Goal: Task Accomplishment & Management: Complete application form

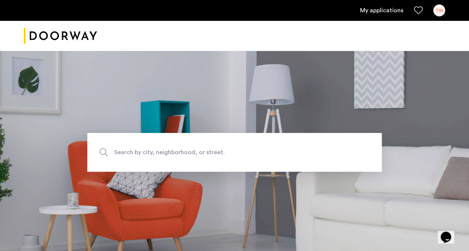
click at [435, 6] on div "TW" at bounding box center [439, 10] width 12 height 12
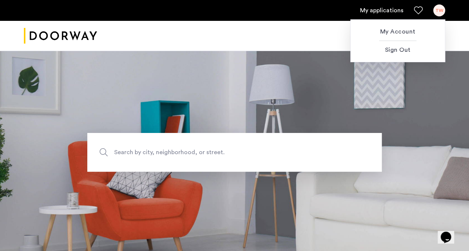
click at [369, 13] on div at bounding box center [234, 125] width 469 height 251
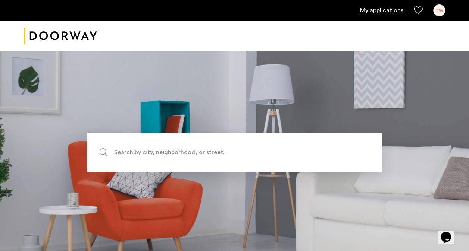
click at [375, 11] on link "My applications" at bounding box center [381, 10] width 43 height 9
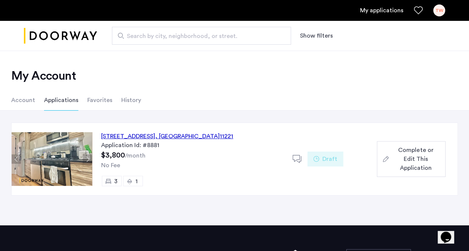
click at [394, 161] on span "Complete or Edit This Application" at bounding box center [415, 159] width 48 height 27
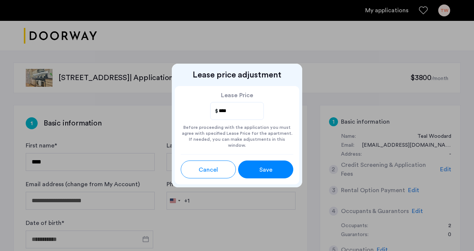
click at [268, 166] on span "Save" at bounding box center [265, 170] width 13 height 9
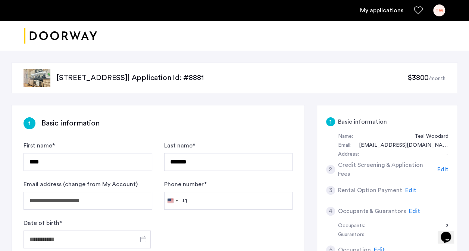
scroll to position [112, 0]
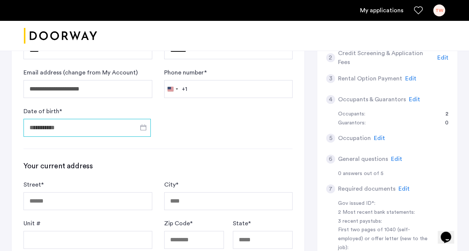
click at [129, 125] on input "Date of birth *" at bounding box center [86, 128] width 127 height 18
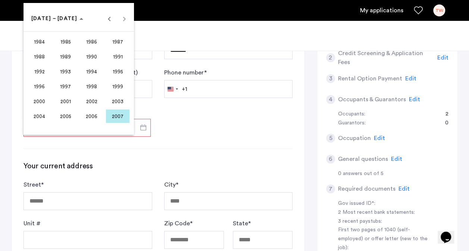
click at [120, 84] on span "1999" at bounding box center [117, 86] width 23 height 13
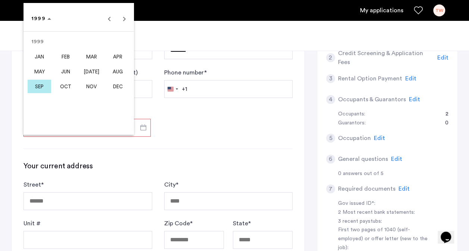
click at [93, 76] on span "[DATE]" at bounding box center [91, 71] width 23 height 13
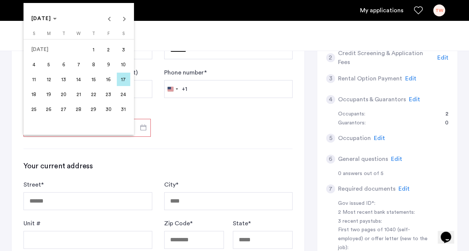
click at [81, 91] on span "21" at bounding box center [78, 94] width 13 height 13
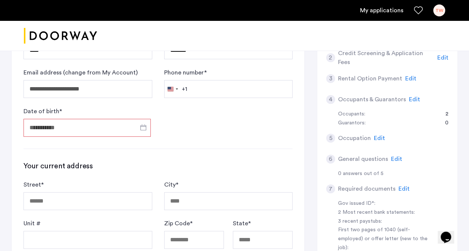
type input "**********"
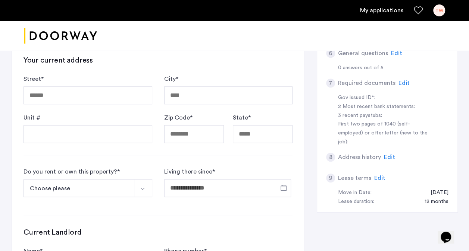
scroll to position [224, 0]
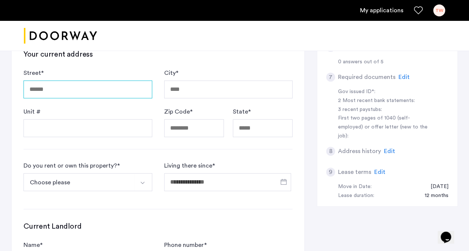
click at [69, 81] on input "Street *" at bounding box center [87, 90] width 129 height 18
type input "**********"
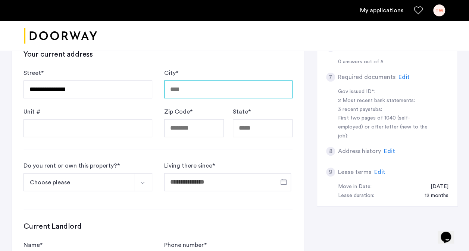
type input "********"
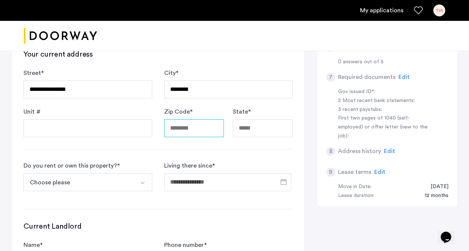
type input "*****"
type input "********"
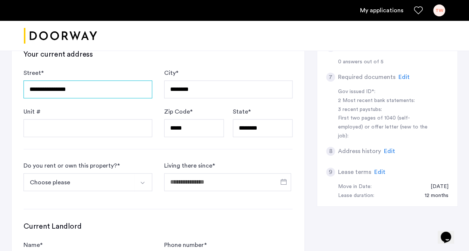
click at [92, 92] on input "**********" at bounding box center [87, 90] width 129 height 18
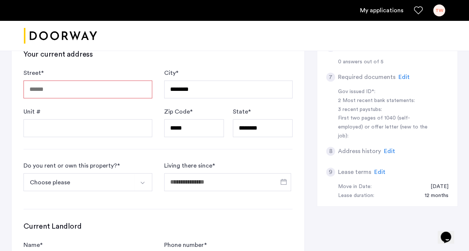
click at [92, 86] on input "Street *" at bounding box center [87, 90] width 129 height 18
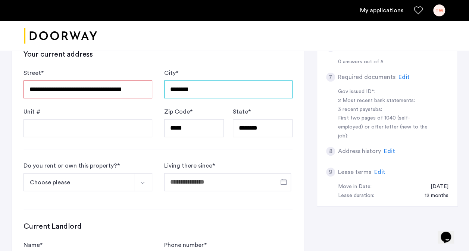
click at [208, 88] on input "********" at bounding box center [228, 90] width 129 height 18
drag, startPoint x: 75, startPoint y: 90, endPoint x: 143, endPoint y: 90, distance: 67.8
click at [143, 90] on input "**********" at bounding box center [87, 90] width 129 height 18
click at [114, 92] on input "**********" at bounding box center [87, 90] width 129 height 18
drag, startPoint x: 79, startPoint y: 88, endPoint x: 147, endPoint y: 89, distance: 68.2
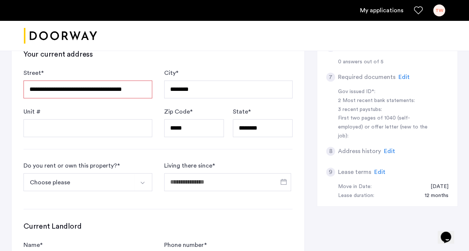
click at [147, 89] on input "**********" at bounding box center [87, 90] width 129 height 18
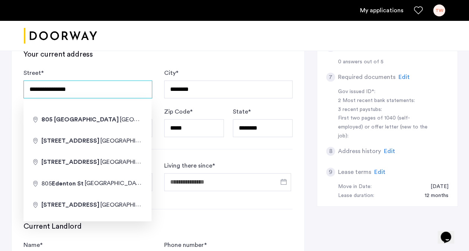
type input "**********"
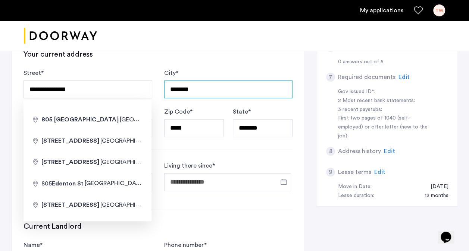
click at [224, 86] on input "********" at bounding box center [228, 90] width 129 height 18
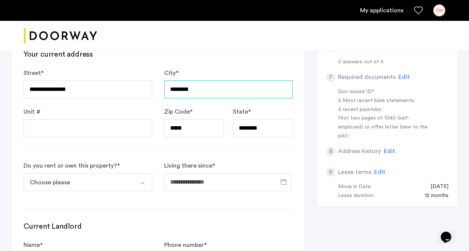
click at [224, 86] on input "********" at bounding box center [228, 90] width 129 height 18
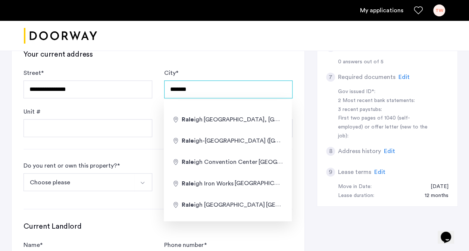
type input "*******"
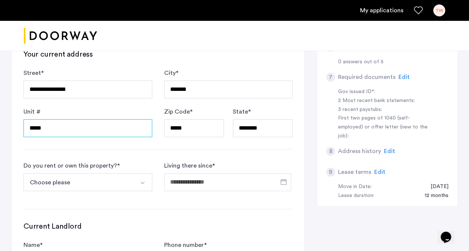
type input "*****"
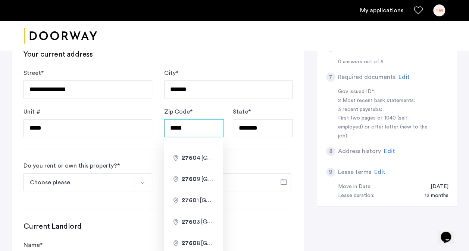
type input "*****"
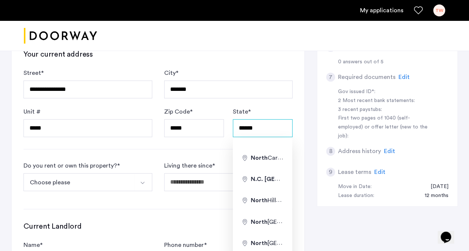
type input "**********"
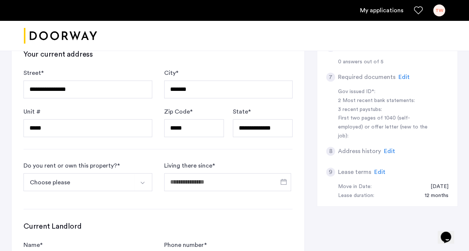
click at [125, 181] on button "Choose please" at bounding box center [78, 182] width 111 height 18
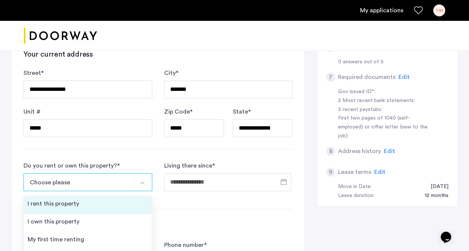
click at [111, 205] on li "I rent this property" at bounding box center [88, 205] width 128 height 18
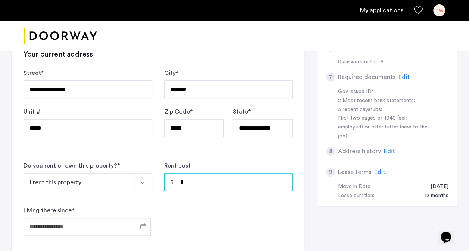
click at [193, 182] on input "*" at bounding box center [228, 182] width 129 height 18
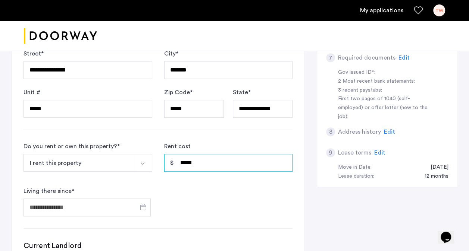
scroll to position [373, 0]
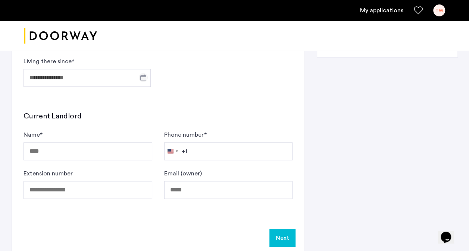
type input "*****"
click at [143, 73] on span "Open calendar" at bounding box center [143, 78] width 18 height 18
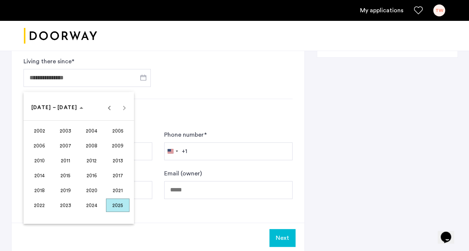
click at [120, 190] on span "2021" at bounding box center [117, 190] width 23 height 13
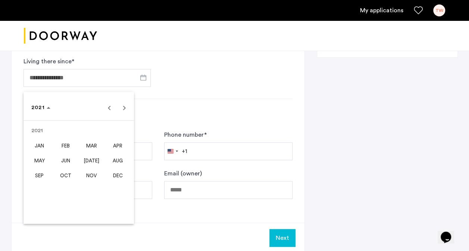
click at [85, 157] on span "[DATE]" at bounding box center [91, 160] width 23 height 13
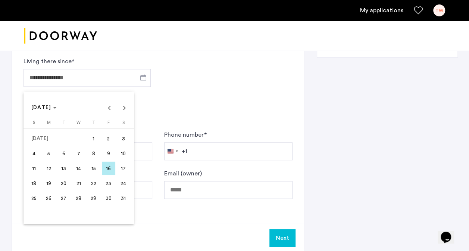
click at [186, 99] on div at bounding box center [234, 125] width 469 height 251
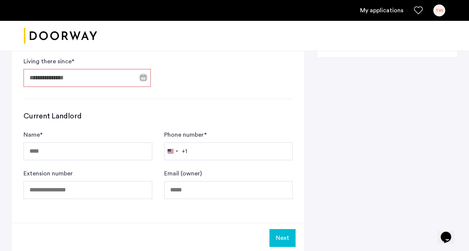
click at [101, 76] on input "Living there since *" at bounding box center [86, 78] width 127 height 18
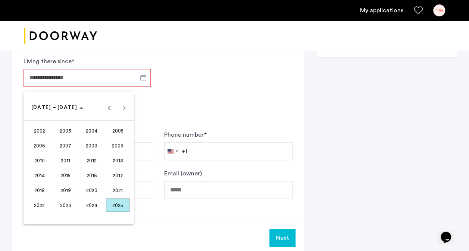
click at [115, 206] on span "2025" at bounding box center [117, 205] width 23 height 13
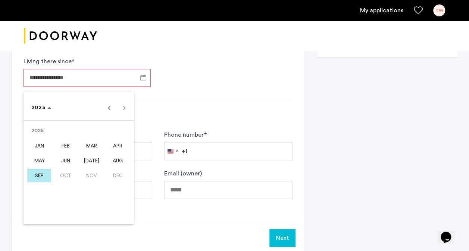
click at [97, 161] on span "[DATE]" at bounding box center [91, 160] width 23 height 13
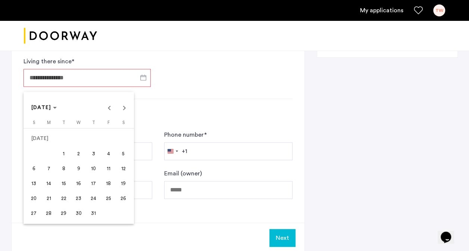
click at [64, 151] on span "1" at bounding box center [63, 153] width 13 height 13
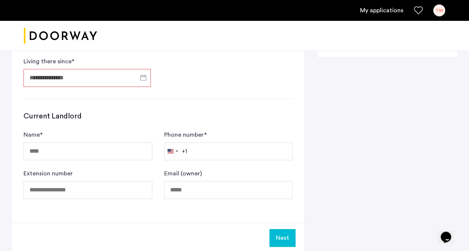
type input "**********"
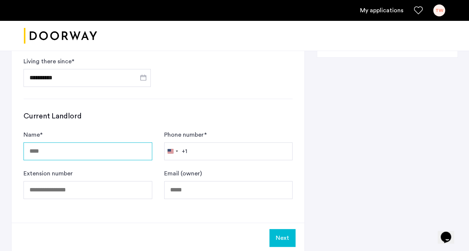
click at [110, 151] on input "Name *" at bounding box center [87, 151] width 129 height 18
type input "**********"
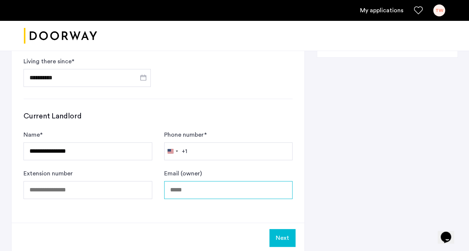
click at [178, 187] on input "Email (owner)" at bounding box center [228, 190] width 129 height 18
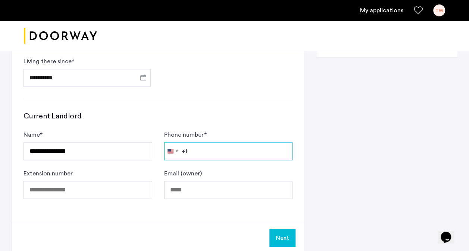
click at [207, 147] on input "Phone number *" at bounding box center [228, 151] width 129 height 18
paste input "**********"
type input "**********"
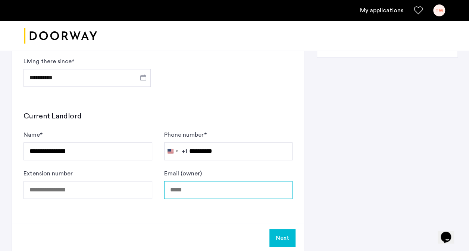
click at [192, 189] on input "Email (owner)" at bounding box center [228, 190] width 129 height 18
paste input "**********"
type input "**********"
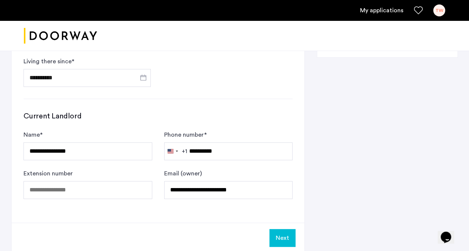
click at [289, 233] on button "Next" at bounding box center [282, 238] width 26 height 18
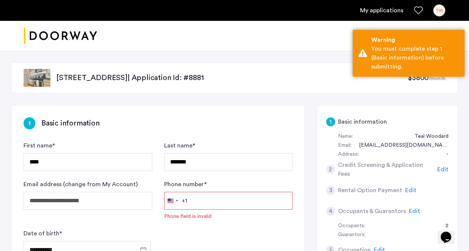
scroll to position [112, 0]
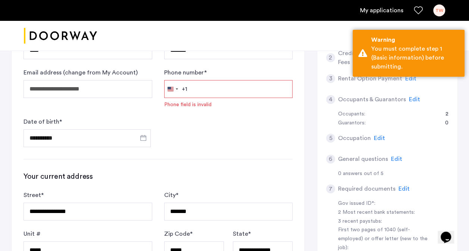
click at [214, 91] on input "Phone number *" at bounding box center [228, 89] width 129 height 18
type input "**********"
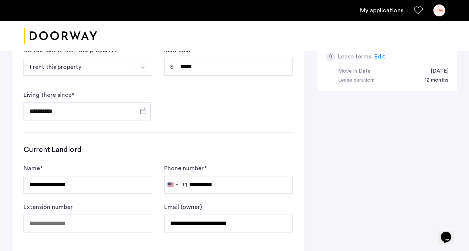
scroll to position [447, 0]
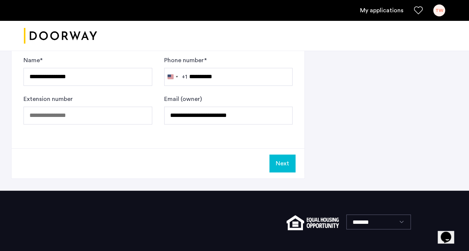
click at [287, 167] on button "Next" at bounding box center [282, 164] width 26 height 18
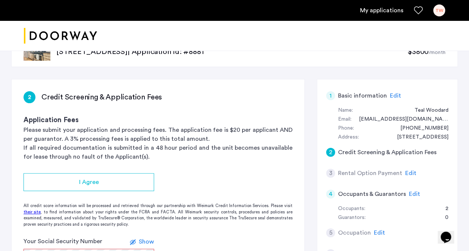
scroll to position [37, 0]
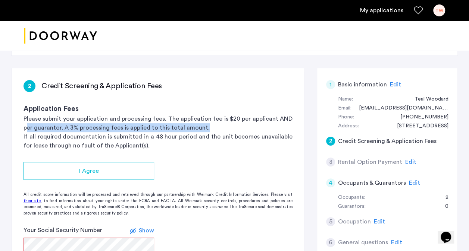
drag, startPoint x: 28, startPoint y: 127, endPoint x: 221, endPoint y: 127, distance: 193.8
click at [221, 127] on p "Please submit your application and processing fees. The application fee is $20 …" at bounding box center [157, 123] width 269 height 18
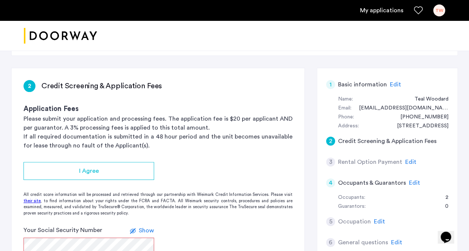
drag, startPoint x: 221, startPoint y: 127, endPoint x: 253, endPoint y: 164, distance: 49.2
click at [253, 164] on app-credit-screening "2 Credit Screening & Application Fees Application Fees Please submit your appli…" at bounding box center [158, 196] width 293 height 256
drag, startPoint x: 22, startPoint y: 146, endPoint x: 148, endPoint y: 149, distance: 126.0
click at [148, 149] on div "2 Credit Screening & Application Fees Application Fees Please submit your appli…" at bounding box center [158, 109] width 293 height 82
drag, startPoint x: 148, startPoint y: 149, endPoint x: 34, endPoint y: 142, distance: 113.9
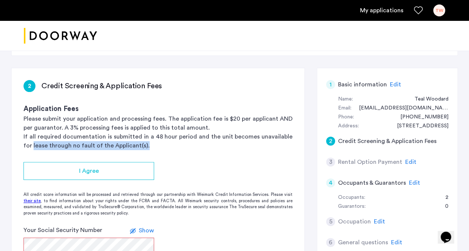
click at [34, 142] on p "If all required documentation is submitted in a 48 hour period and the unit bec…" at bounding box center [157, 141] width 269 height 18
click at [35, 134] on p "If all required documentation is submitted in a 48 hour period and the unit bec…" at bounding box center [157, 141] width 269 height 18
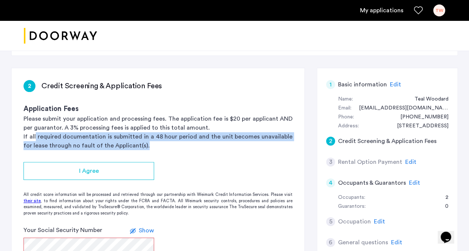
drag, startPoint x: 35, startPoint y: 134, endPoint x: 283, endPoint y: 141, distance: 248.0
click at [283, 141] on p "If all required documentation is submitted in a 48 hour period and the unit bec…" at bounding box center [157, 141] width 269 height 18
click at [83, 146] on p "If all required documentation is submitted in a 48 hour period and the unit bec…" at bounding box center [157, 141] width 269 height 18
drag, startPoint x: 33, startPoint y: 137, endPoint x: 288, endPoint y: 144, distance: 255.1
click at [288, 144] on p "If all required documentation is submitted in a 48 hour period and the unit bec…" at bounding box center [157, 141] width 269 height 18
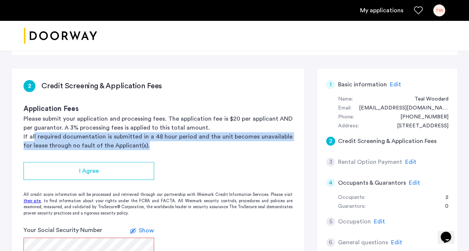
click at [81, 138] on p "If all required documentation is submitted in a 48 hour period and the unit bec…" at bounding box center [157, 141] width 269 height 18
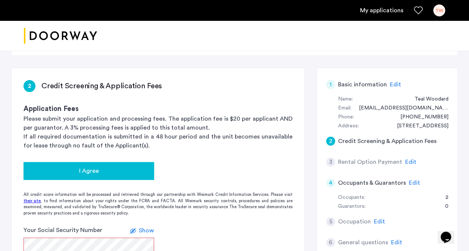
click at [99, 169] on div "I Agree" at bounding box center [88, 171] width 119 height 9
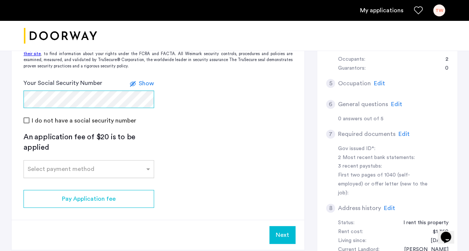
scroll to position [186, 0]
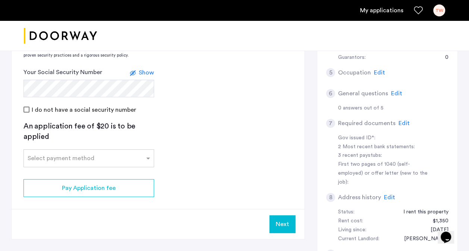
click at [96, 170] on app-credit-screening "2 Credit Screening & Application Fees Application Fees Please submit your appli…" at bounding box center [158, 79] width 293 height 320
click at [95, 160] on div at bounding box center [89, 156] width 130 height 9
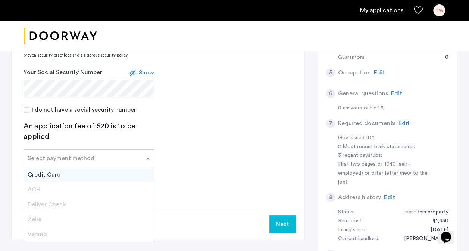
click at [74, 178] on div "Credit Card" at bounding box center [89, 174] width 130 height 15
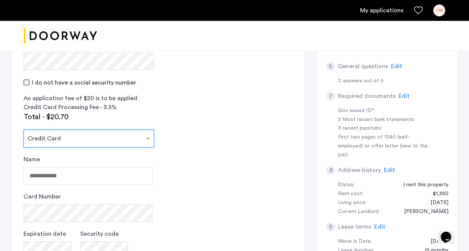
scroll to position [261, 0]
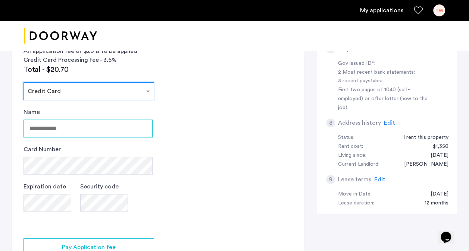
click at [62, 133] on input "Name" at bounding box center [87, 129] width 129 height 18
type input "**********"
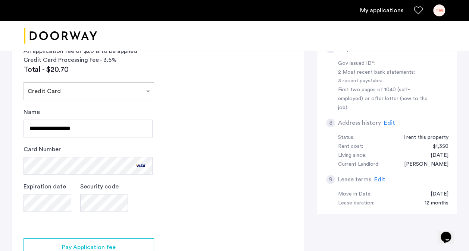
drag, startPoint x: 213, startPoint y: 206, endPoint x: 204, endPoint y: 204, distance: 9.1
click at [212, 206] on app-credit-screening "2 Credit Screening & Application Fees Application Fees Please submit your appli…" at bounding box center [158, 72] width 293 height 454
click at [233, 218] on app-credit-screening "2 Credit Screening & Application Fees Application Fees Please submit your appli…" at bounding box center [158, 72] width 293 height 454
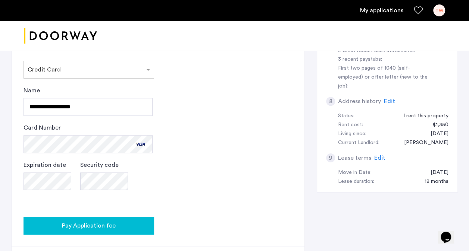
scroll to position [298, 0]
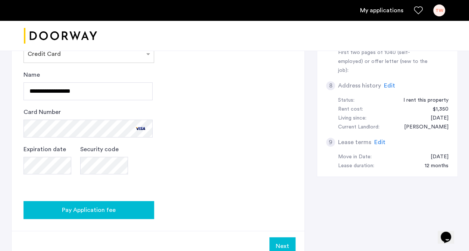
click at [123, 204] on button "Pay Application fee" at bounding box center [88, 210] width 130 height 18
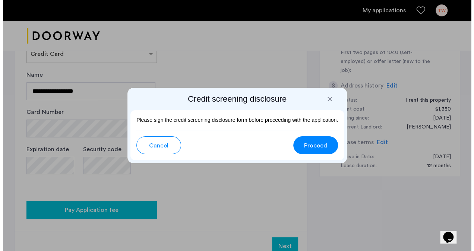
scroll to position [0, 0]
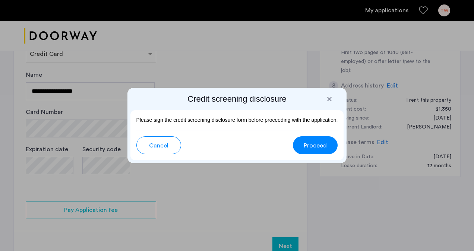
click at [305, 152] on button "Proceed" at bounding box center [315, 145] width 45 height 18
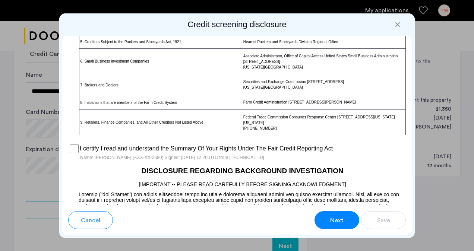
scroll to position [895, 0]
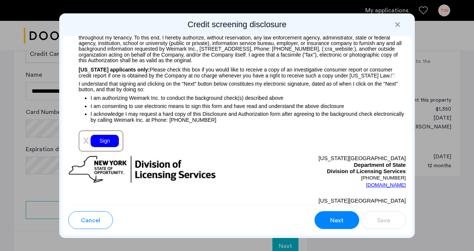
click at [108, 147] on div "Sign" at bounding box center [105, 141] width 28 height 12
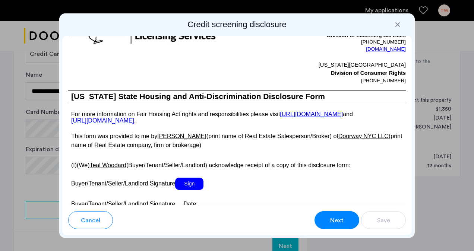
scroll to position [1417, 0]
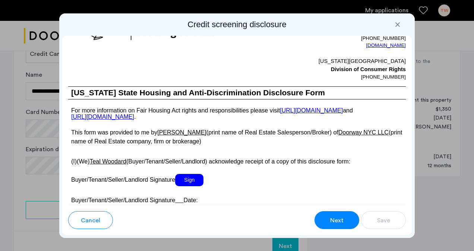
click at [189, 186] on span "Sign" at bounding box center [189, 180] width 28 height 12
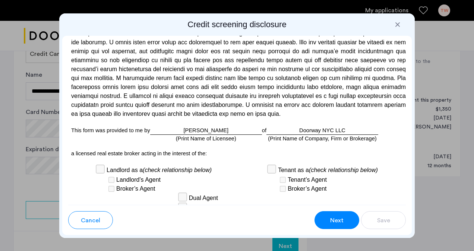
scroll to position [2250, 0]
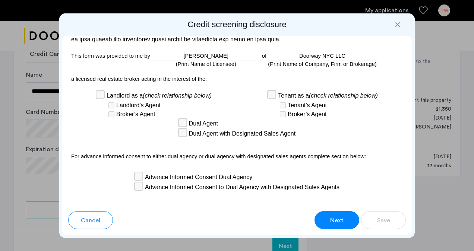
click at [279, 119] on div "Broker’s Agent" at bounding box center [328, 114] width 99 height 9
click at [197, 128] on span "Dual Agent" at bounding box center [203, 123] width 29 height 9
click at [133, 139] on div "Dual Agent Dual Agent with Designated Sales Agent" at bounding box center [237, 129] width 338 height 20
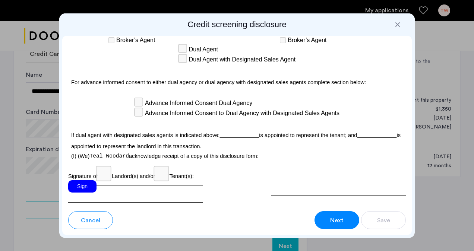
scroll to position [2325, 0]
click at [220, 141] on p "If dual agent with designated sales agents is indicated above: is appointed to …" at bounding box center [237, 139] width 338 height 26
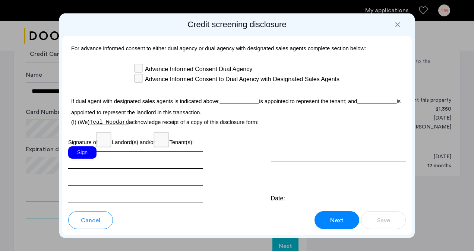
scroll to position [2399, 0]
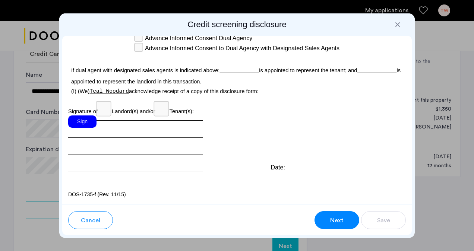
click at [81, 118] on div "Sign" at bounding box center [82, 122] width 28 height 12
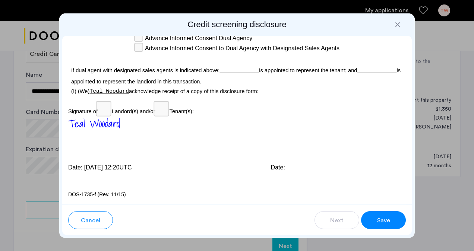
click at [387, 218] on span "Save" at bounding box center [383, 220] width 13 height 9
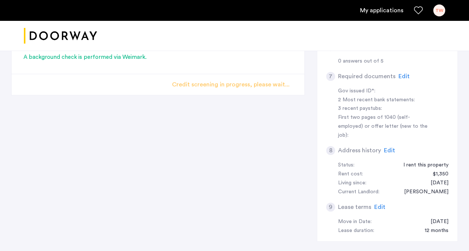
scroll to position [148, 0]
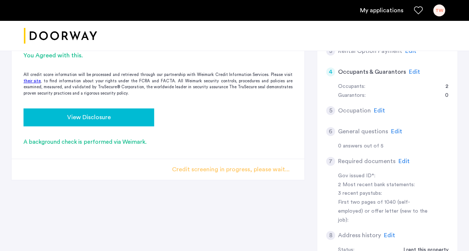
click at [138, 120] on div "View Disclosure" at bounding box center [88, 117] width 119 height 9
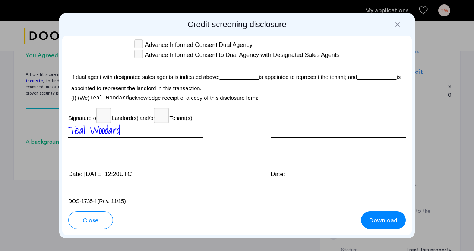
scroll to position [2399, 0]
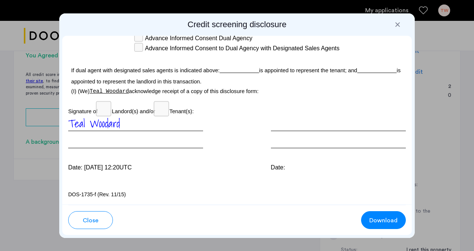
click at [88, 215] on button "Close" at bounding box center [90, 220] width 45 height 18
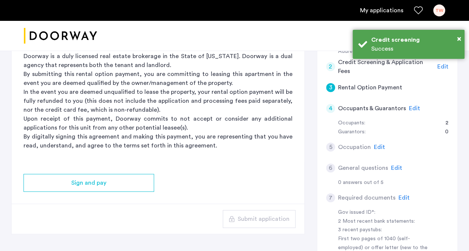
scroll to position [149, 0]
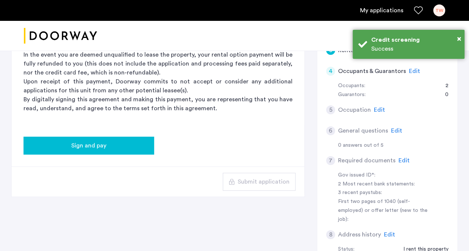
click at [107, 151] on button "Sign and pay" at bounding box center [88, 146] width 130 height 18
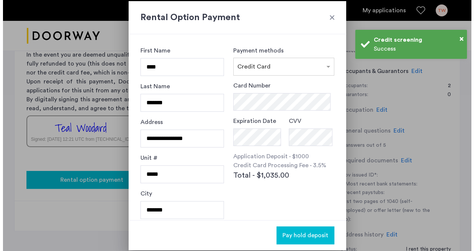
scroll to position [0, 0]
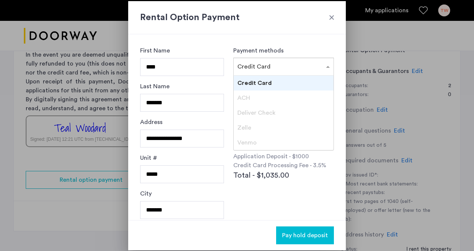
click at [277, 63] on input "text" at bounding box center [276, 65] width 78 height 5
click at [250, 97] on span "ACH" at bounding box center [243, 98] width 13 height 6
click at [273, 64] on input "text" at bounding box center [276, 65] width 78 height 5
click at [259, 45] on div "**********" at bounding box center [237, 127] width 218 height 186
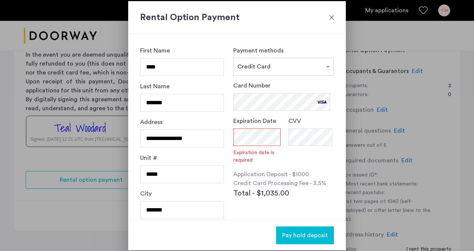
click at [284, 89] on div "Card Number" at bounding box center [283, 95] width 101 height 29
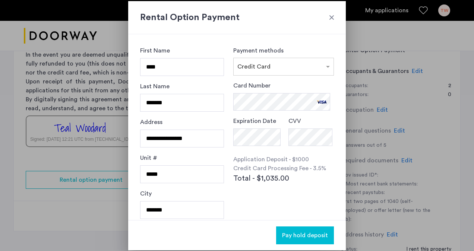
click at [312, 239] on span "Pay hold deposit" at bounding box center [305, 235] width 46 height 9
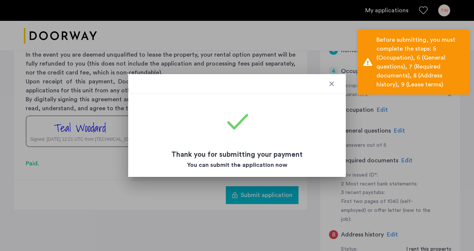
click at [331, 85] on div at bounding box center [331, 83] width 7 height 7
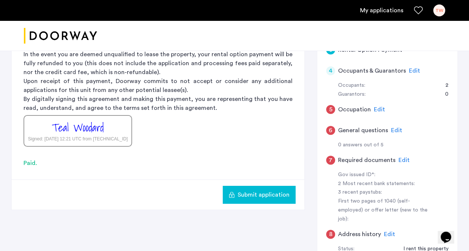
scroll to position [148, 0]
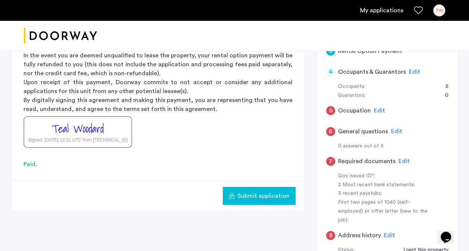
click at [255, 198] on span "Submit application" at bounding box center [263, 196] width 52 height 9
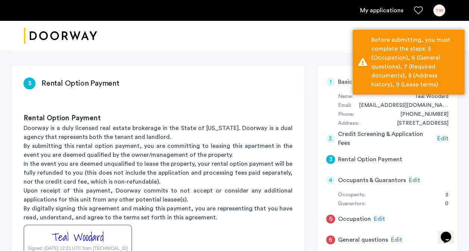
scroll to position [75, 0]
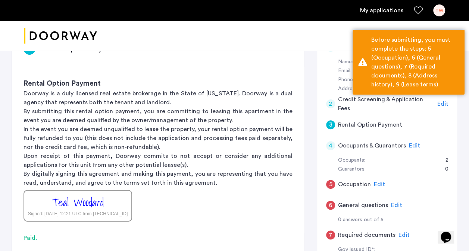
click at [409, 143] on span "Edit" at bounding box center [414, 146] width 11 height 6
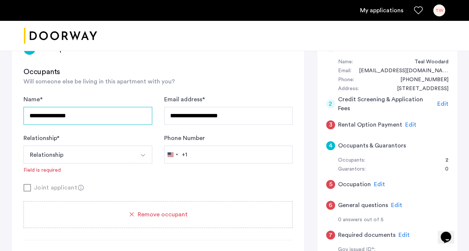
click at [70, 117] on input "**********" at bounding box center [87, 116] width 129 height 18
click at [99, 116] on input "**********" at bounding box center [87, 116] width 129 height 18
drag, startPoint x: 111, startPoint y: 119, endPoint x: 12, endPoint y: 122, distance: 100.0
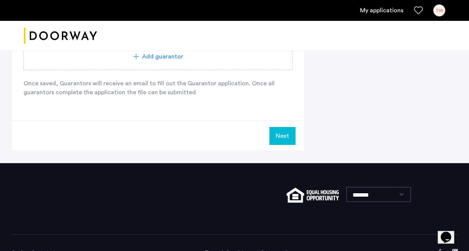
scroll to position [522, 0]
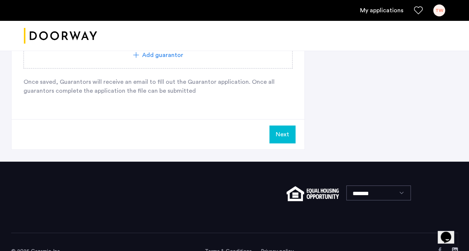
click at [277, 126] on button "Next" at bounding box center [282, 135] width 26 height 18
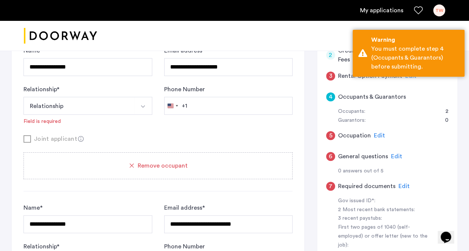
scroll to position [112, 0]
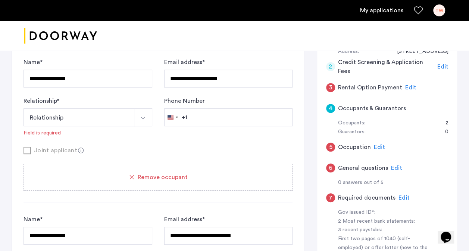
click at [376, 147] on span "Edit" at bounding box center [379, 147] width 11 height 6
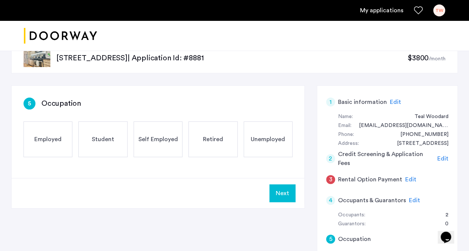
scroll to position [0, 0]
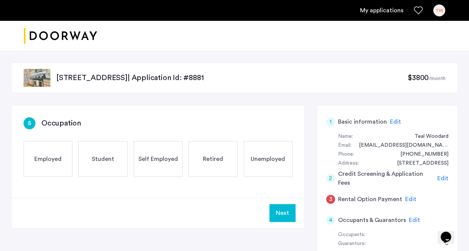
click at [42, 166] on div "Employed" at bounding box center [47, 159] width 49 height 36
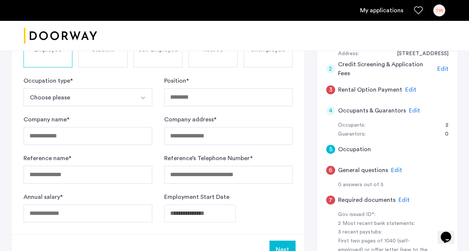
scroll to position [112, 0]
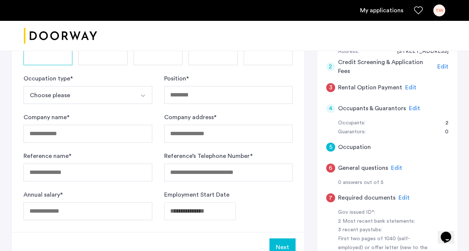
click at [97, 98] on button "Choose please" at bounding box center [78, 95] width 111 height 18
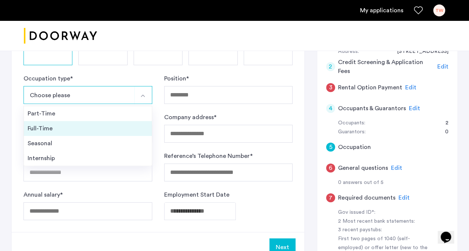
click at [83, 130] on div "Full-Time" at bounding box center [88, 128] width 120 height 9
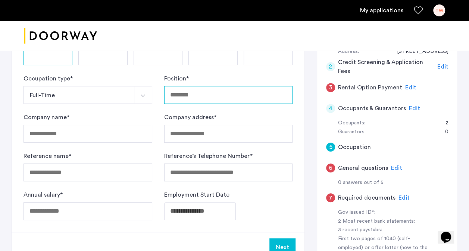
click at [226, 96] on input "Position *" at bounding box center [228, 95] width 129 height 18
type input "**********"
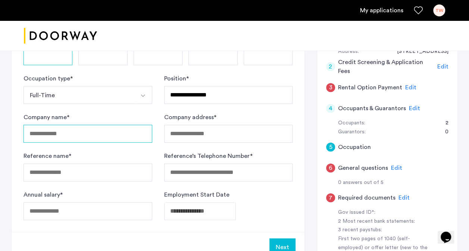
click at [86, 140] on input "Company name *" at bounding box center [87, 134] width 129 height 18
type input "**********"
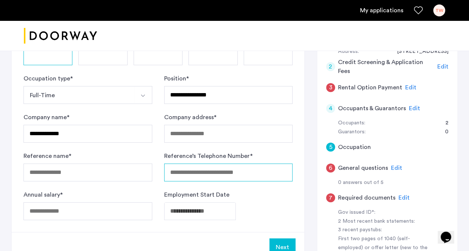
type input "**********"
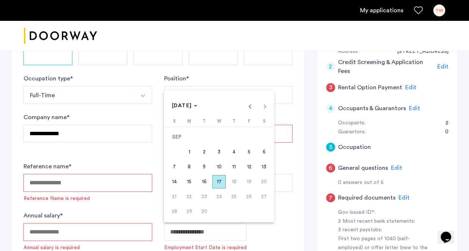
click at [127, 149] on div at bounding box center [234, 125] width 469 height 251
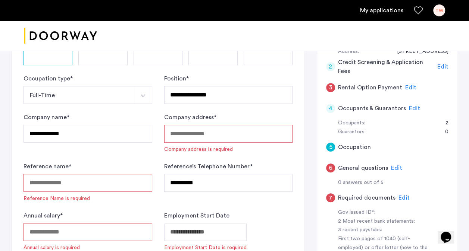
click at [194, 126] on input "Company address *" at bounding box center [228, 134] width 129 height 18
type input "**********"
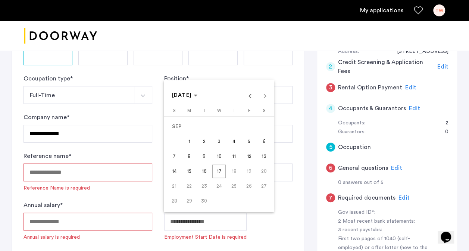
click at [89, 171] on div at bounding box center [234, 125] width 469 height 251
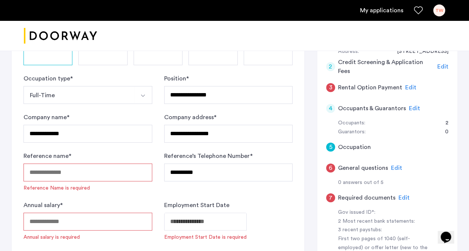
click at [71, 166] on input "Reference name *" at bounding box center [87, 173] width 129 height 18
click at [84, 170] on input "Reference name *" at bounding box center [87, 173] width 129 height 18
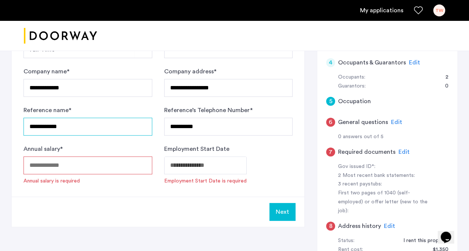
scroll to position [186, 0]
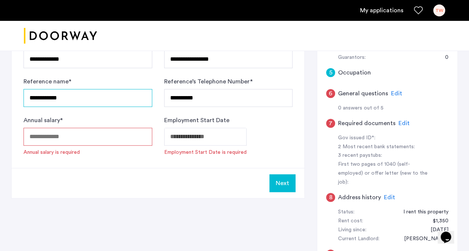
type input "**********"
click at [71, 134] on input "Annual salary *" at bounding box center [87, 137] width 129 height 18
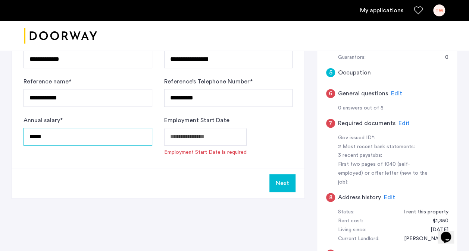
type input "*****"
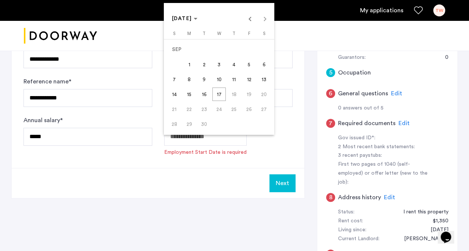
click at [210, 158] on div at bounding box center [234, 125] width 469 height 251
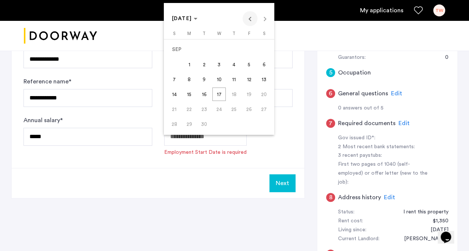
click at [253, 20] on span "Previous month" at bounding box center [249, 18] width 15 height 15
click at [197, 19] on icon "Choose month and year" at bounding box center [195, 19] width 4 height 2
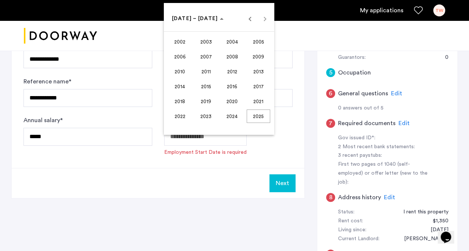
click at [204, 120] on span "2023" at bounding box center [205, 116] width 23 height 13
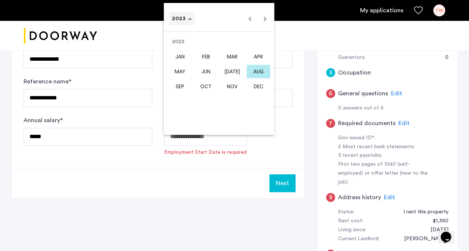
click at [191, 19] on span "Choose date" at bounding box center [182, 19] width 26 height 18
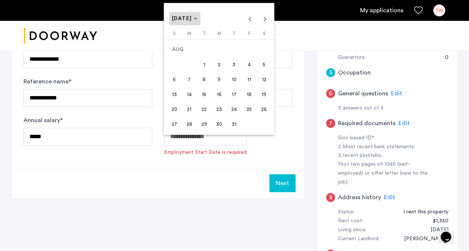
click at [190, 17] on span "[DATE]" at bounding box center [182, 18] width 20 height 5
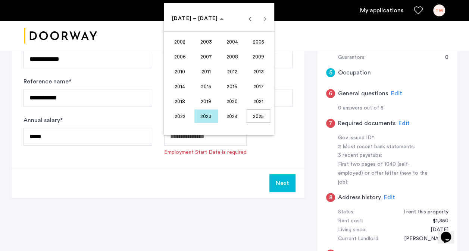
click at [209, 117] on span "2023" at bounding box center [205, 116] width 23 height 13
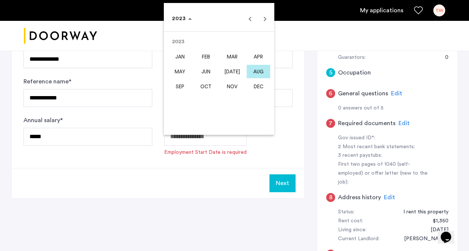
click at [233, 88] on span "NOV" at bounding box center [231, 86] width 23 height 13
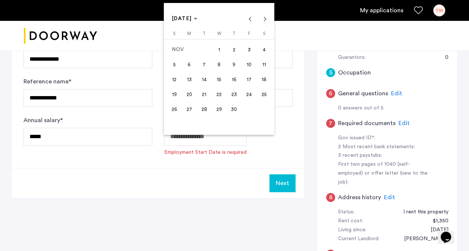
click at [219, 54] on span "1" at bounding box center [218, 49] width 13 height 13
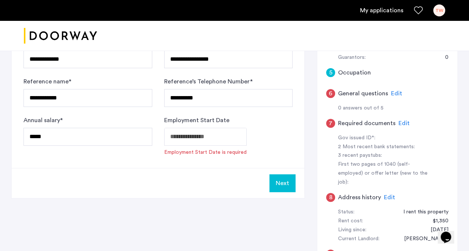
type input "**********"
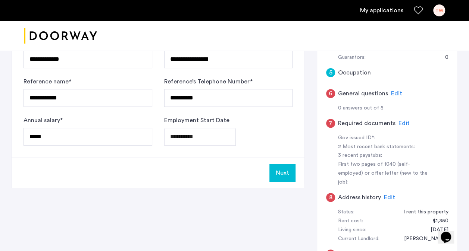
click at [189, 167] on div "Next" at bounding box center [158, 173] width 293 height 30
click at [47, 138] on input "*****" at bounding box center [87, 137] width 129 height 18
click at [36, 136] on input "*****" at bounding box center [87, 137] width 129 height 18
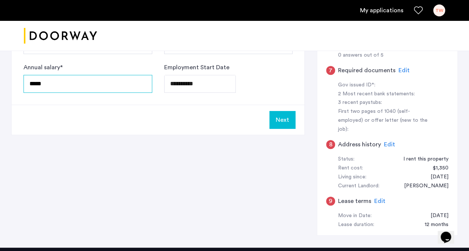
scroll to position [224, 0]
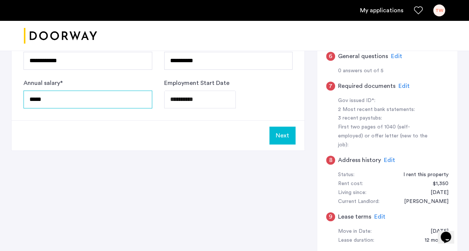
type input "*****"
click at [278, 135] on button "Next" at bounding box center [282, 136] width 26 height 18
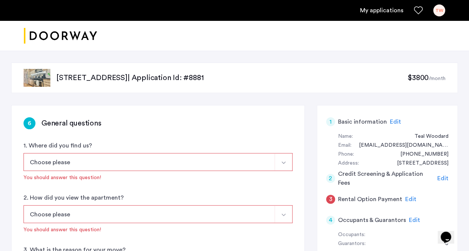
click at [84, 157] on button "Choose please" at bounding box center [148, 162] width 251 height 18
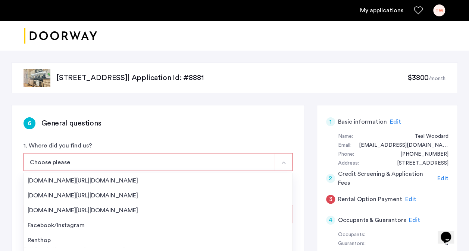
scroll to position [37, 0]
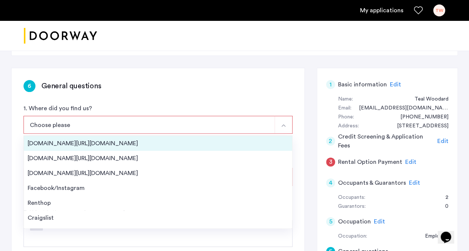
click at [63, 149] on li "[DOMAIN_NAME][URL][DOMAIN_NAME]" at bounding box center [158, 143] width 268 height 15
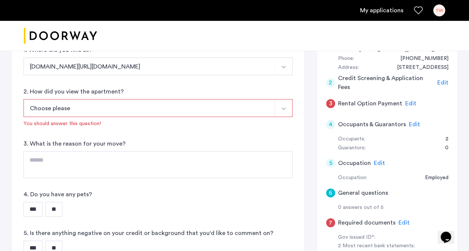
scroll to position [112, 0]
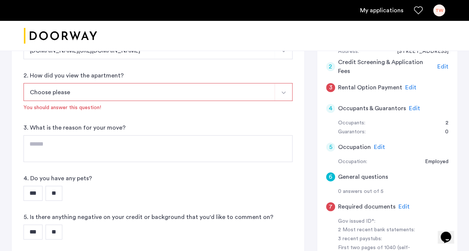
click at [71, 90] on button "Choose please" at bounding box center [148, 92] width 251 height 18
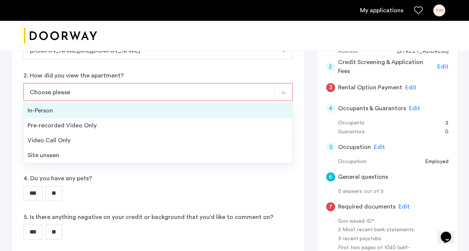
click at [71, 116] on li "In-Person" at bounding box center [158, 110] width 268 height 15
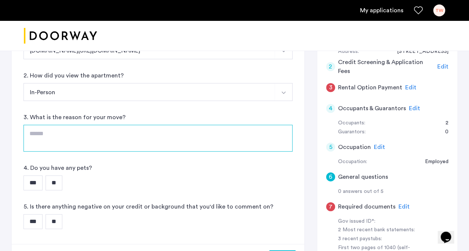
click at [79, 139] on textarea at bounding box center [157, 138] width 269 height 27
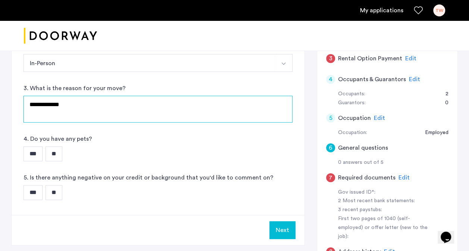
scroll to position [186, 0]
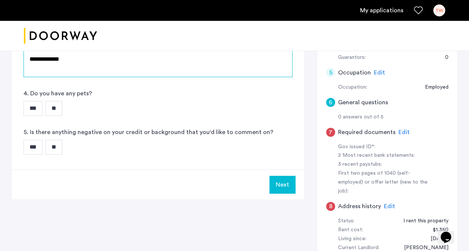
type textarea "**********"
click at [24, 107] on input "***" at bounding box center [32, 108] width 19 height 15
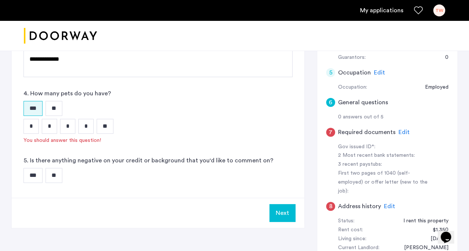
click at [57, 177] on input "**" at bounding box center [53, 175] width 17 height 15
click at [33, 126] on input "*" at bounding box center [30, 126] width 15 height 15
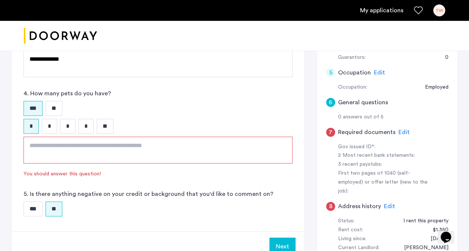
click at [72, 147] on textarea at bounding box center [157, 150] width 269 height 27
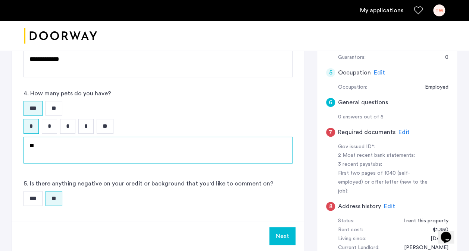
type textarea "*"
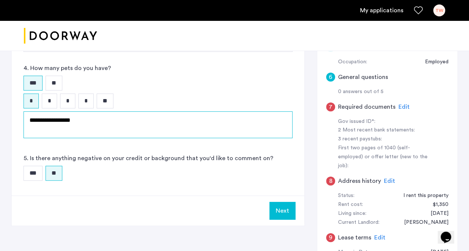
scroll to position [224, 0]
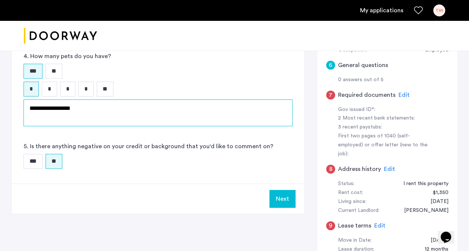
type textarea "**********"
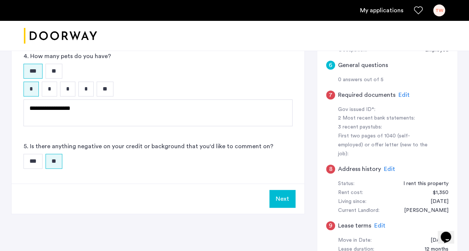
click at [280, 198] on button "Next" at bounding box center [282, 199] width 26 height 18
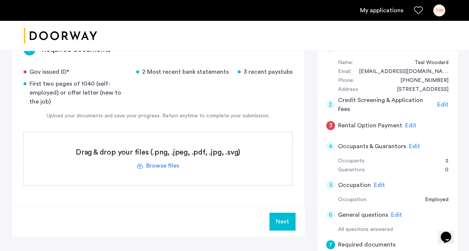
scroll to position [75, 0]
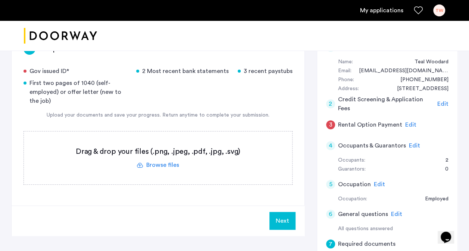
click at [151, 163] on label at bounding box center [158, 158] width 268 height 53
click at [0, 0] on input "file" at bounding box center [0, 0] width 0 height 0
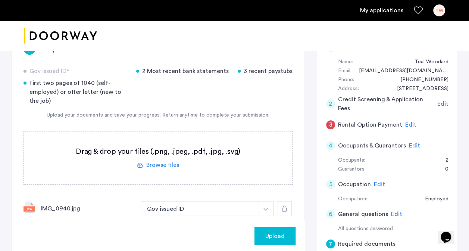
click at [158, 161] on label at bounding box center [158, 158] width 268 height 53
click at [0, 0] on input "file" at bounding box center [0, 0] width 0 height 0
click at [167, 168] on label at bounding box center [158, 158] width 268 height 53
click at [0, 0] on input "file" at bounding box center [0, 0] width 0 height 0
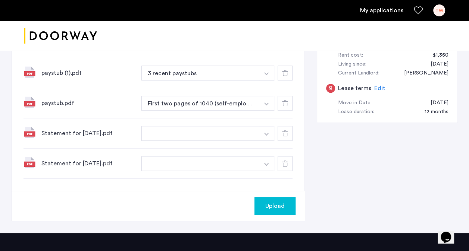
scroll to position [373, 0]
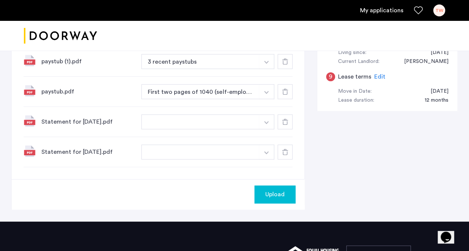
click at [254, 123] on button "button" at bounding box center [200, 121] width 118 height 15
click at [273, 93] on button "button" at bounding box center [266, 91] width 15 height 15
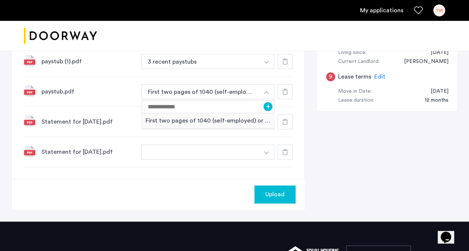
click at [269, 88] on button "button" at bounding box center [266, 91] width 15 height 15
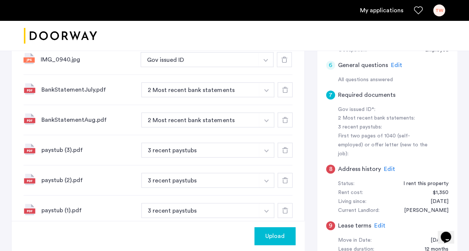
scroll to position [336, 0]
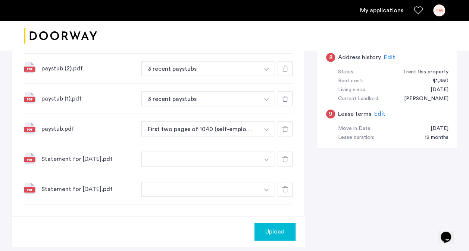
click at [275, 230] on span "Upload" at bounding box center [274, 231] width 19 height 9
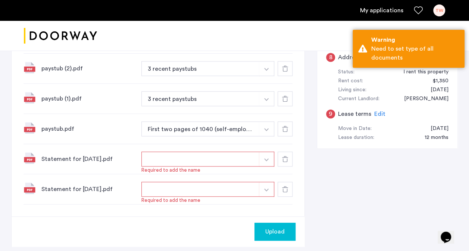
click at [196, 159] on button "button" at bounding box center [200, 159] width 118 height 15
click at [267, 156] on button "button" at bounding box center [266, 159] width 15 height 15
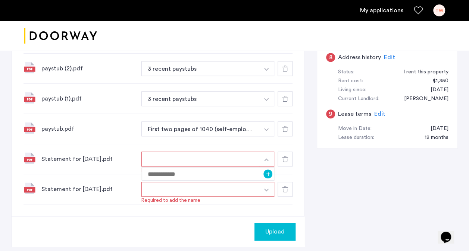
click at [283, 158] on icon at bounding box center [285, 159] width 6 height 6
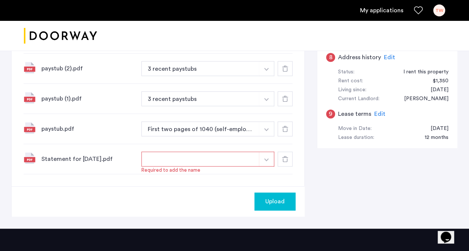
click at [283, 158] on icon at bounding box center [285, 159] width 6 height 6
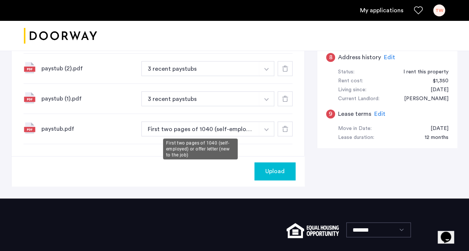
click at [224, 126] on button "First two pages of 1040 (self-employed) or offer letter (new to the job)" at bounding box center [200, 129] width 118 height 15
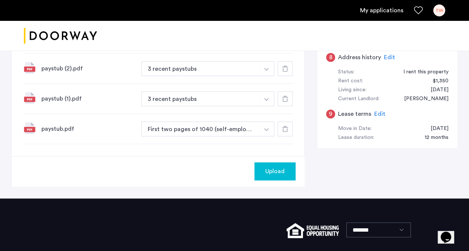
click at [264, 129] on img "button" at bounding box center [266, 129] width 4 height 3
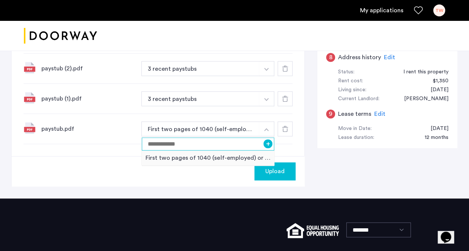
click at [214, 142] on input at bounding box center [208, 144] width 132 height 13
type input "*******"
click at [268, 141] on button "+" at bounding box center [267, 143] width 9 height 9
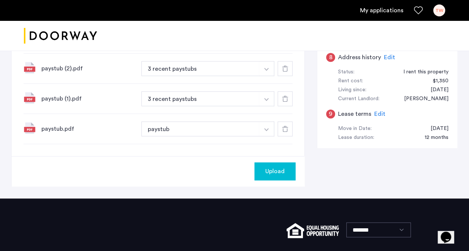
click at [283, 170] on span "Upload" at bounding box center [274, 171] width 19 height 9
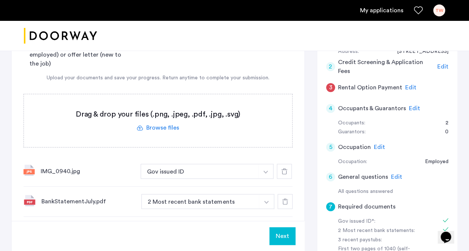
scroll to position [261, 0]
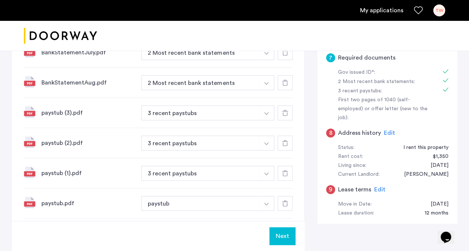
click at [287, 112] on icon at bounding box center [285, 113] width 6 height 6
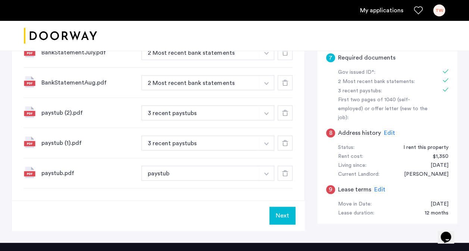
click at [286, 113] on icon at bounding box center [285, 113] width 6 height 6
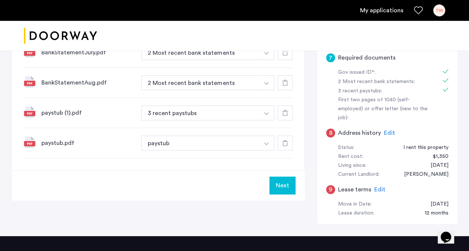
click at [286, 113] on icon at bounding box center [285, 113] width 6 height 6
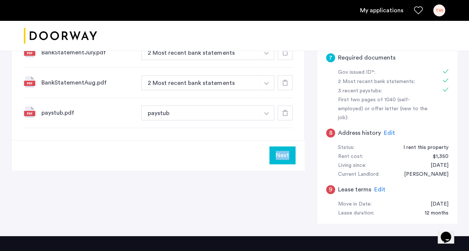
click at [286, 113] on icon at bounding box center [285, 113] width 6 height 6
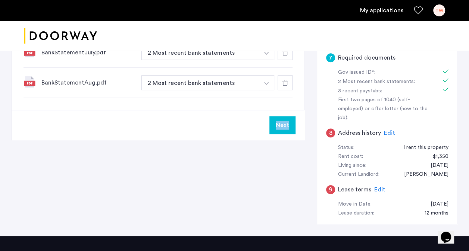
drag, startPoint x: 286, startPoint y: 113, endPoint x: 187, endPoint y: 195, distance: 129.2
click at [187, 195] on div "7 Required documents Gov issued ID* 2 Most recent bank statements 3 recent pays…" at bounding box center [234, 40] width 446 height 392
click at [208, 181] on div "7 Required documents Gov issued ID* 2 Most recent bank statements 3 recent pays…" at bounding box center [234, 40] width 446 height 392
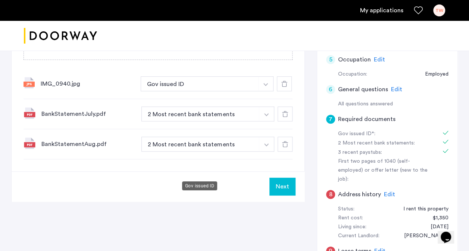
scroll to position [112, 0]
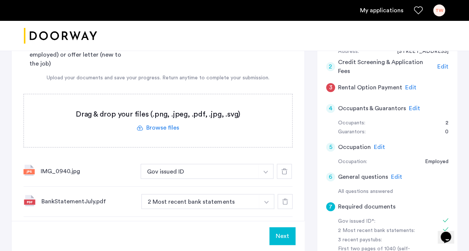
click at [161, 123] on label at bounding box center [158, 120] width 268 height 53
click at [0, 0] on input "file" at bounding box center [0, 0] width 0 height 0
click at [148, 120] on label at bounding box center [158, 120] width 268 height 53
click at [0, 0] on input "file" at bounding box center [0, 0] width 0 height 0
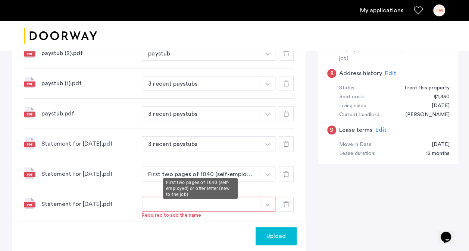
scroll to position [336, 0]
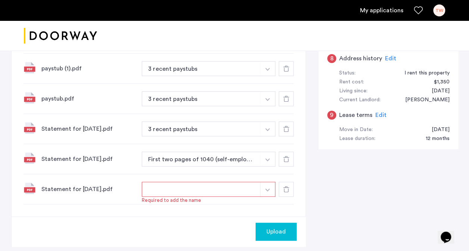
click at [268, 160] on button "button" at bounding box center [267, 159] width 15 height 15
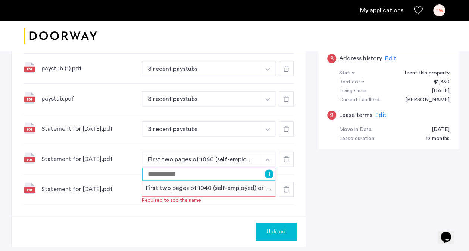
drag, startPoint x: 186, startPoint y: 174, endPoint x: 220, endPoint y: 175, distance: 33.6
click at [187, 174] on input at bounding box center [208, 174] width 133 height 13
click at [265, 175] on div "+" at bounding box center [208, 174] width 133 height 13
click at [226, 175] on input at bounding box center [208, 174] width 133 height 13
type input "*******"
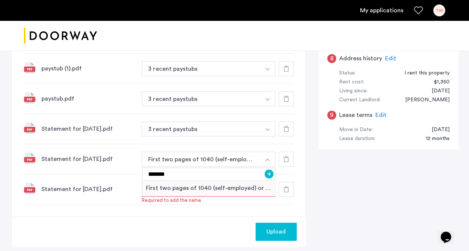
click at [269, 173] on button "+" at bounding box center [268, 174] width 9 height 9
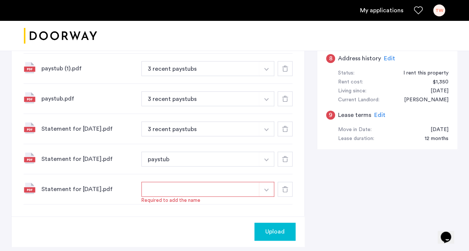
click at [233, 182] on button "button" at bounding box center [200, 189] width 118 height 15
drag, startPoint x: 229, startPoint y: 186, endPoint x: 239, endPoint y: 187, distance: 10.1
click at [230, 186] on button "button" at bounding box center [200, 189] width 118 height 15
click at [270, 189] on button "button" at bounding box center [266, 189] width 15 height 15
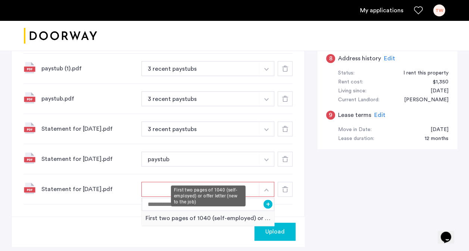
click at [205, 211] on div "First two pages of 1040 (self-employed) or offer letter (new to the job)" at bounding box center [208, 218] width 132 height 15
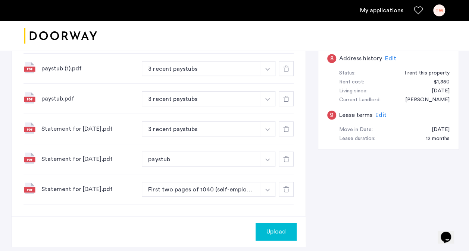
click at [271, 189] on button "button" at bounding box center [267, 189] width 15 height 15
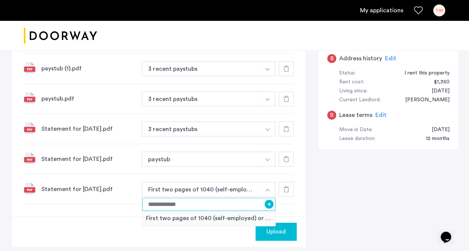
click at [221, 204] on input at bounding box center [208, 204] width 133 height 13
type input "*******"
click at [269, 202] on button "+" at bounding box center [268, 204] width 9 height 9
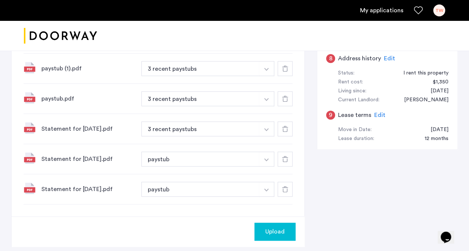
click at [273, 233] on span "Upload" at bounding box center [274, 231] width 19 height 9
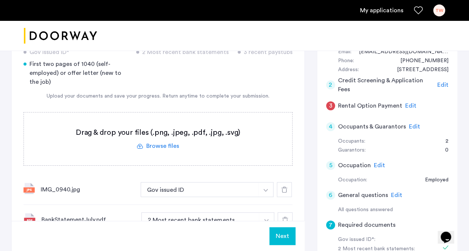
scroll to position [133, 0]
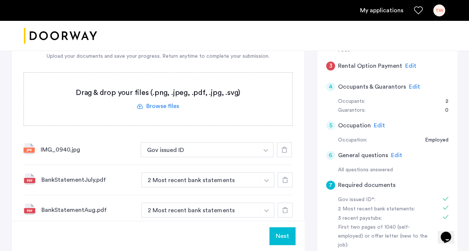
click at [284, 237] on button "Next" at bounding box center [282, 236] width 26 height 18
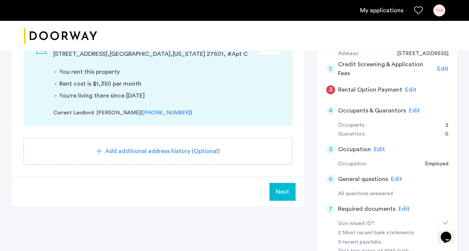
scroll to position [112, 0]
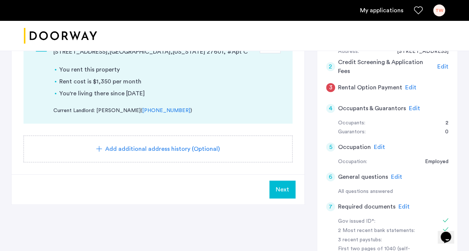
click at [276, 192] on span "Next" at bounding box center [281, 189] width 13 height 9
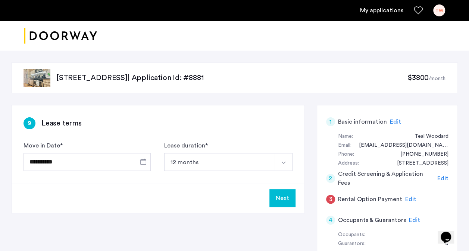
click at [286, 204] on button "Next" at bounding box center [282, 198] width 26 height 18
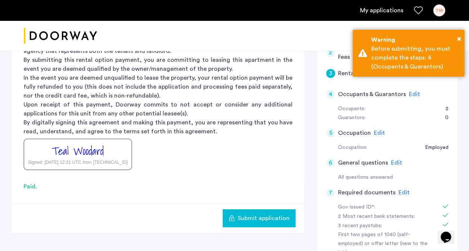
scroll to position [112, 0]
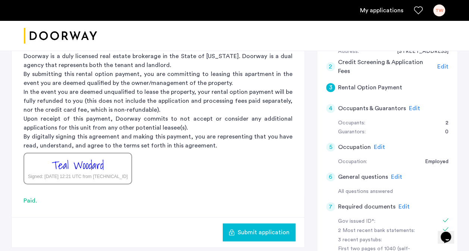
click at [252, 238] on button "Submit application" at bounding box center [259, 233] width 73 height 18
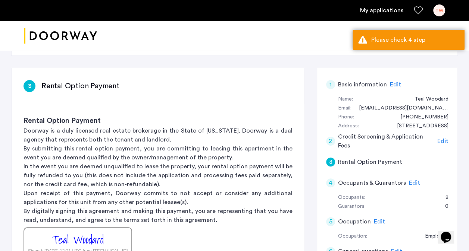
click at [330, 183] on div "4" at bounding box center [330, 183] width 9 height 9
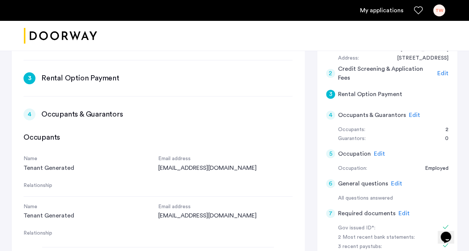
scroll to position [192, 0]
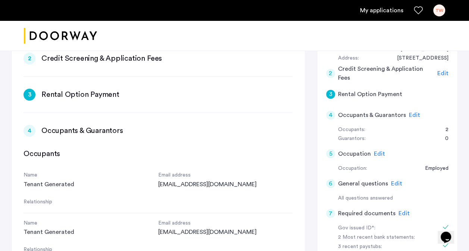
click at [412, 111] on div "Edit" at bounding box center [414, 115] width 11 height 9
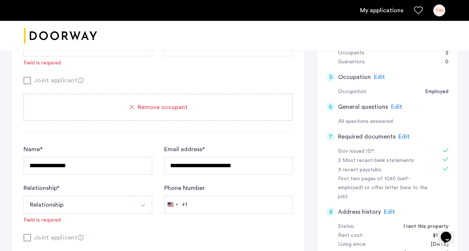
scroll to position [180, 0]
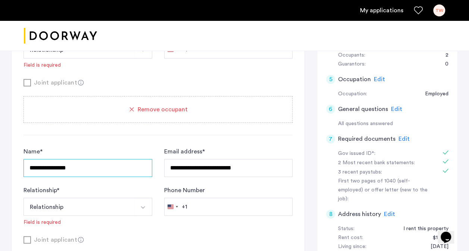
drag, startPoint x: 93, startPoint y: 168, endPoint x: 9, endPoint y: 171, distance: 83.9
click at [9, 171] on div "**********" at bounding box center [234, 187] width 469 height 633
type input "**********"
click at [63, 138] on div "**********" at bounding box center [157, 147] width 269 height 370
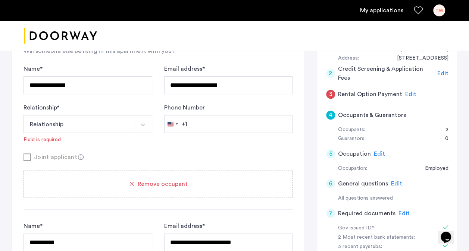
scroll to position [31, 0]
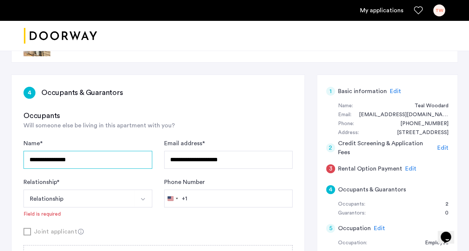
drag, startPoint x: 81, startPoint y: 161, endPoint x: 24, endPoint y: 157, distance: 56.8
click at [24, 157] on input "**********" at bounding box center [87, 160] width 129 height 18
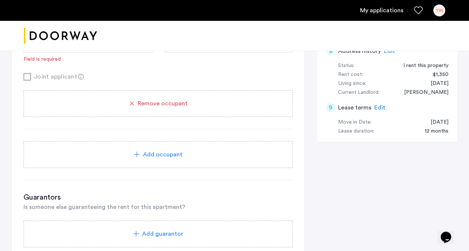
scroll to position [478, 0]
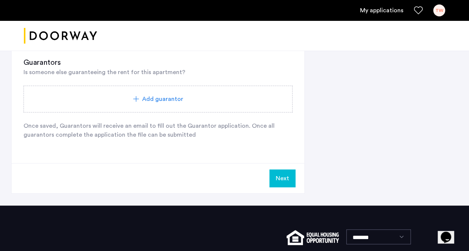
type input "**********"
click at [278, 177] on button "Next" at bounding box center [282, 179] width 26 height 18
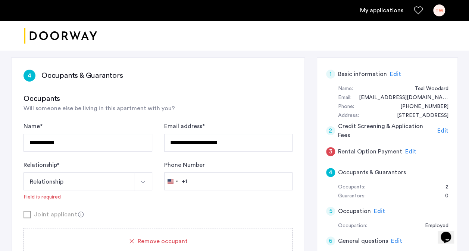
scroll to position [37, 0]
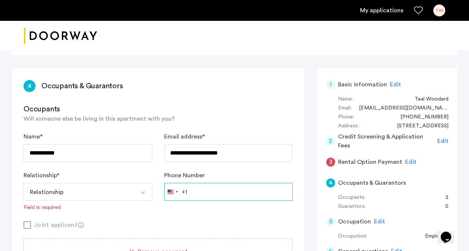
click at [212, 190] on input "Phone Number" at bounding box center [228, 192] width 129 height 18
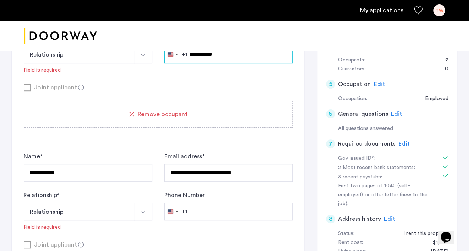
scroll to position [186, 0]
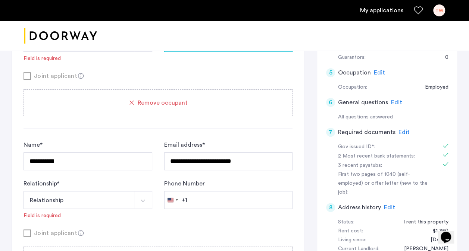
type input "**********"
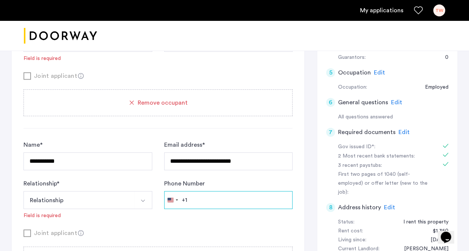
click at [211, 197] on input "Phone Number" at bounding box center [228, 200] width 129 height 18
type input "**********"
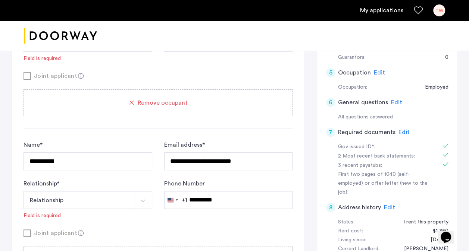
click at [190, 223] on form "**********" at bounding box center [157, 189] width 269 height 97
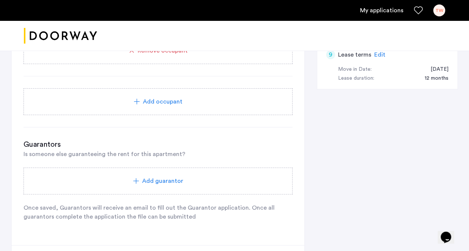
scroll to position [485, 0]
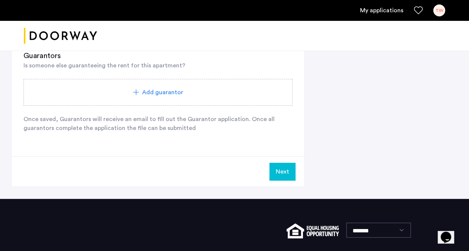
click at [265, 175] on div "Next" at bounding box center [158, 172] width 293 height 30
click at [274, 173] on button "Next" at bounding box center [282, 172] width 26 height 18
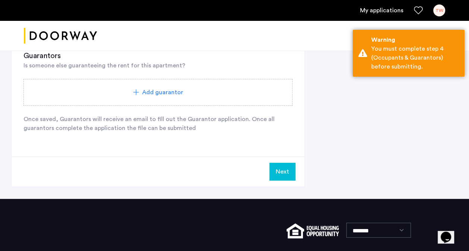
click at [273, 170] on button "Next" at bounding box center [282, 172] width 26 height 18
click at [277, 171] on button "Next" at bounding box center [282, 172] width 26 height 18
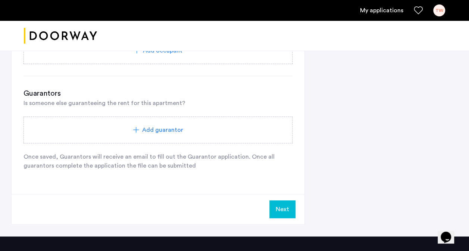
scroll to position [447, 0]
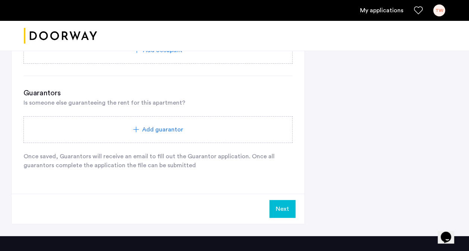
click at [286, 205] on button "Next" at bounding box center [282, 209] width 26 height 18
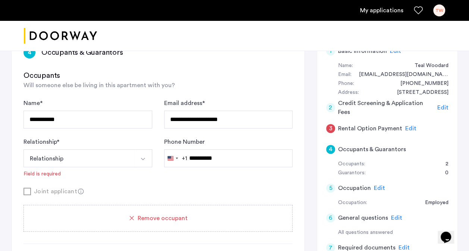
scroll to position [112, 0]
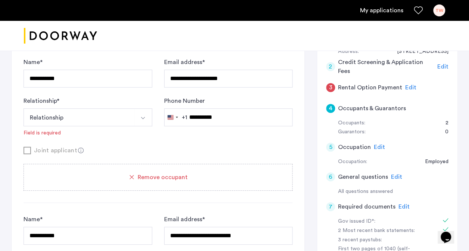
click at [395, 176] on span "Edit" at bounding box center [396, 177] width 11 height 6
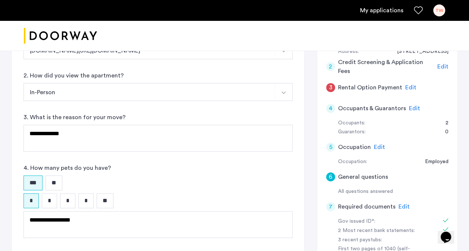
click at [405, 86] on span "Edit" at bounding box center [410, 88] width 11 height 6
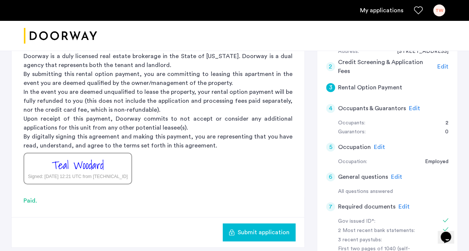
click at [274, 237] on button "Submit application" at bounding box center [259, 233] width 73 height 18
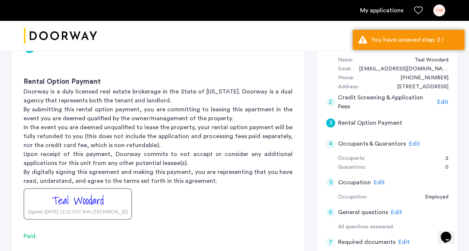
scroll to position [37, 0]
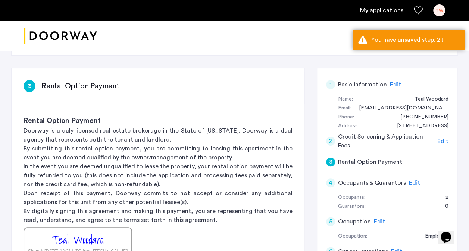
click at [442, 139] on span "Edit" at bounding box center [442, 141] width 11 height 6
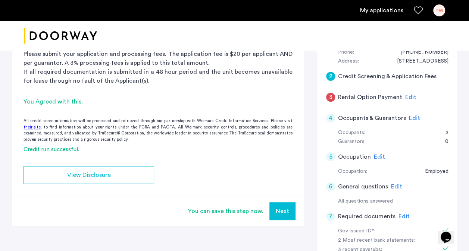
scroll to position [149, 0]
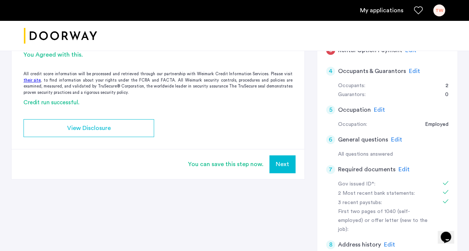
click at [277, 158] on button "Next" at bounding box center [282, 164] width 26 height 18
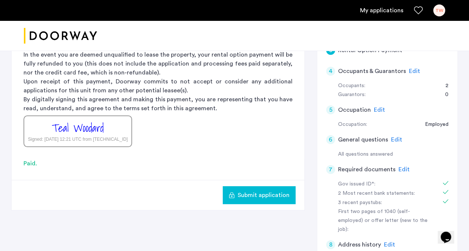
click at [253, 198] on span "Submit application" at bounding box center [263, 195] width 52 height 9
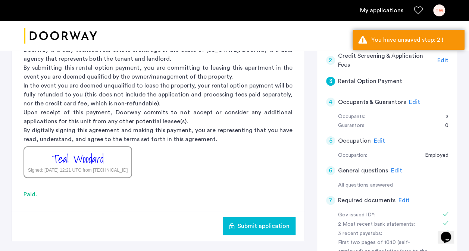
scroll to position [37, 0]
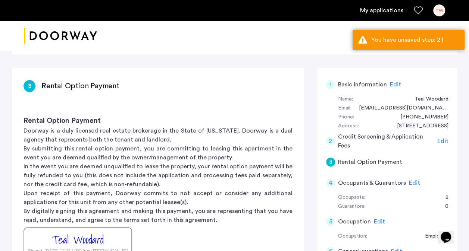
click at [437, 142] on span "Edit" at bounding box center [442, 141] width 11 height 6
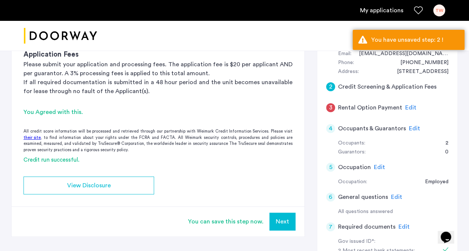
scroll to position [112, 0]
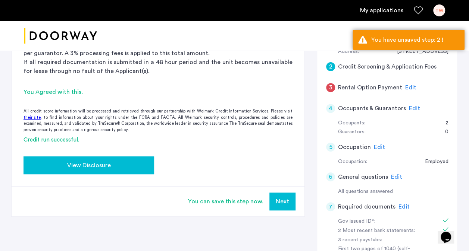
click at [105, 163] on span "View Disclosure" at bounding box center [89, 165] width 44 height 9
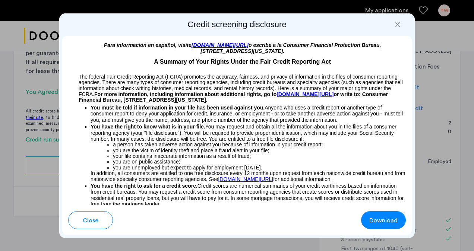
scroll to position [149, 0]
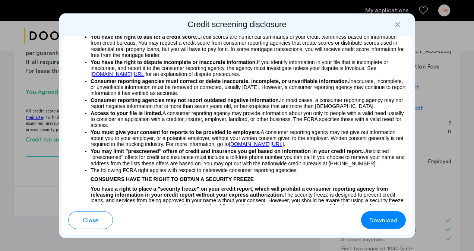
click at [376, 218] on span "Download" at bounding box center [383, 220] width 28 height 9
drag, startPoint x: 454, startPoint y: 73, endPoint x: 450, endPoint y: 76, distance: 5.7
click at [454, 73] on div at bounding box center [237, 125] width 474 height 251
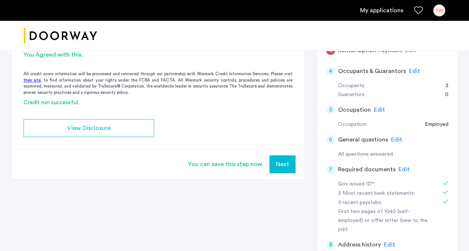
click at [283, 143] on app-credit-screening "2 Credit Screening & Application Fees Application Fees Please submit your appli…" at bounding box center [158, 67] width 293 height 223
click at [286, 168] on button "Next" at bounding box center [282, 164] width 26 height 18
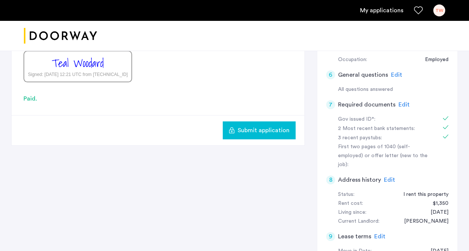
scroll to position [224, 0]
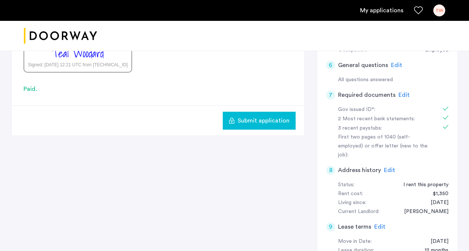
click at [265, 125] on button "Submit application" at bounding box center [259, 121] width 73 height 18
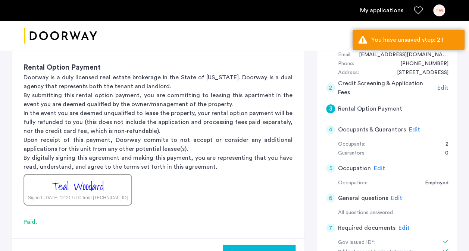
scroll to position [75, 0]
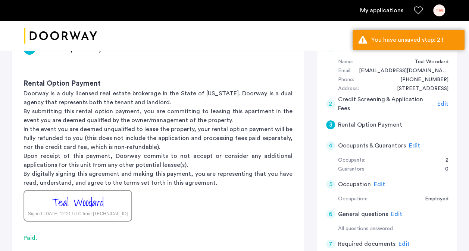
click at [438, 101] on span "Edit" at bounding box center [442, 104] width 11 height 6
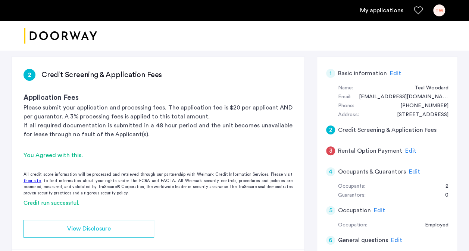
scroll to position [37, 0]
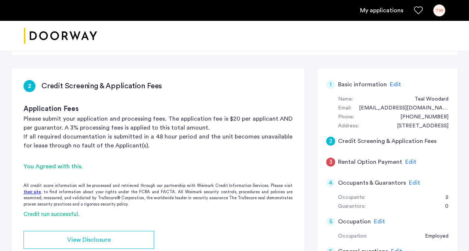
click at [392, 84] on span "Edit" at bounding box center [395, 85] width 11 height 6
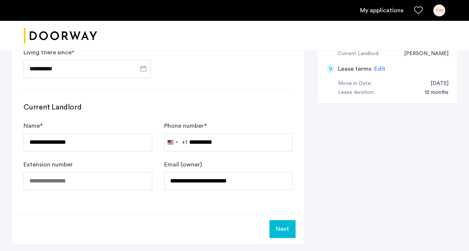
scroll to position [381, 0]
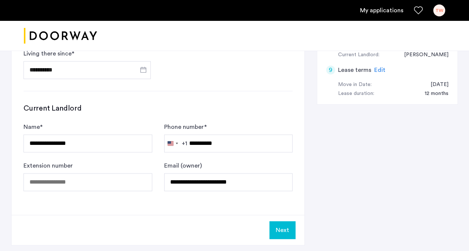
click at [286, 231] on button "Next" at bounding box center [282, 230] width 26 height 18
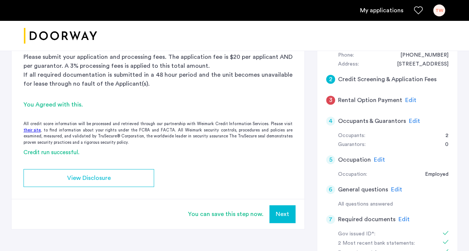
scroll to position [112, 0]
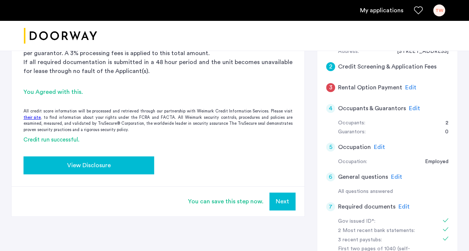
click at [96, 162] on span "View Disclosure" at bounding box center [89, 165] width 44 height 9
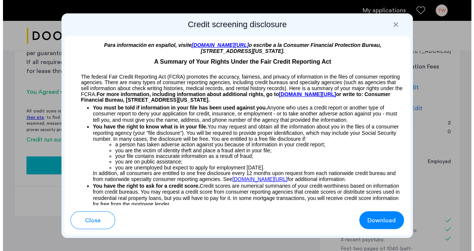
scroll to position [0, 0]
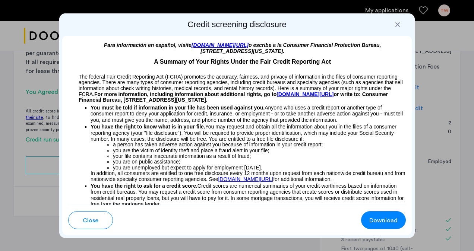
click at [92, 217] on span "Close" at bounding box center [91, 220] width 16 height 9
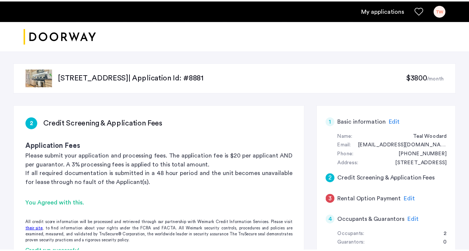
scroll to position [112, 0]
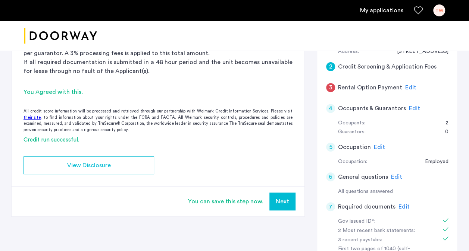
click at [238, 201] on div "You can save this step now." at bounding box center [225, 201] width 75 height 9
click at [292, 207] on button "Next" at bounding box center [282, 202] width 26 height 18
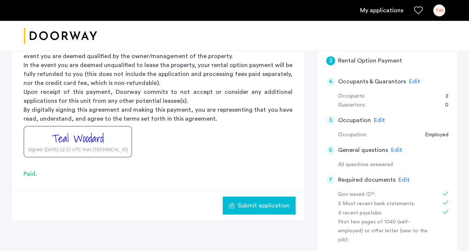
scroll to position [186, 0]
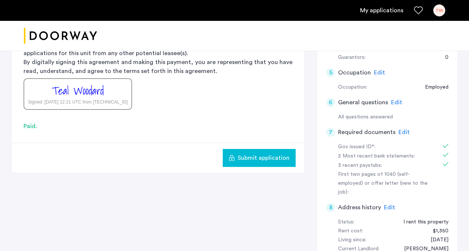
click at [278, 159] on span "Submit application" at bounding box center [263, 158] width 52 height 9
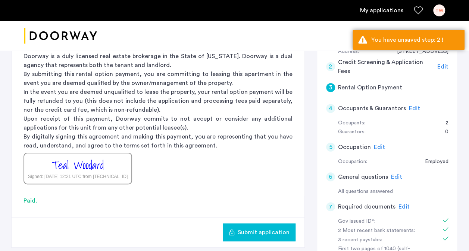
scroll to position [112, 0]
click at [450, 66] on div "1 Basic information Edit Name: [PERSON_NAME] Email: [EMAIL_ADDRESS][DOMAIN_NAME…" at bounding box center [386, 183] width 141 height 380
click at [446, 66] on span "Edit" at bounding box center [442, 67] width 11 height 6
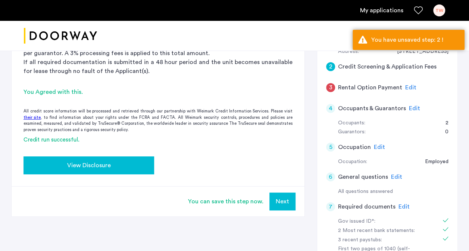
click at [111, 161] on div "View Disclosure" at bounding box center [88, 165] width 119 height 9
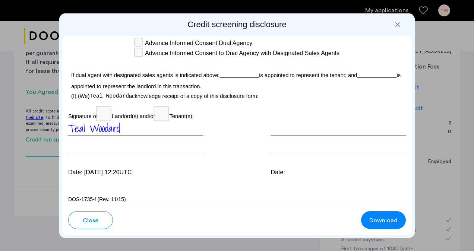
scroll to position [2399, 0]
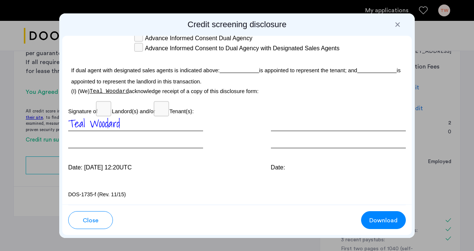
click at [122, 127] on div "Teal Woodard" at bounding box center [135, 132] width 135 height 33
click at [394, 223] on span "Download" at bounding box center [383, 220] width 28 height 9
drag, startPoint x: 171, startPoint y: 217, endPoint x: 94, endPoint y: 220, distance: 76.5
click at [165, 217] on div "Close Download" at bounding box center [237, 217] width 338 height 24
click at [90, 220] on span "Close" at bounding box center [91, 220] width 16 height 9
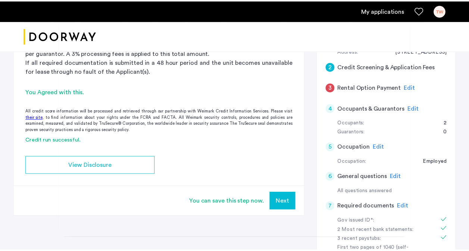
scroll to position [112, 0]
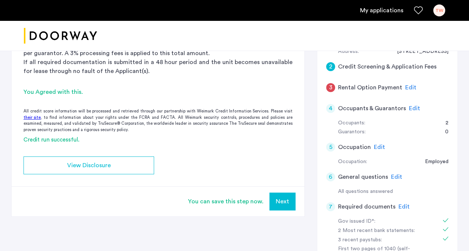
click at [218, 197] on div "You can save this step now." at bounding box center [225, 201] width 75 height 9
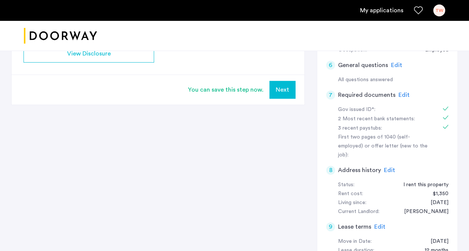
scroll to position [149, 0]
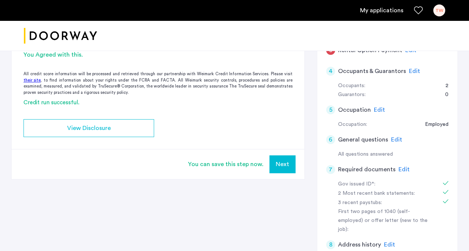
click at [287, 168] on button "Next" at bounding box center [282, 164] width 26 height 18
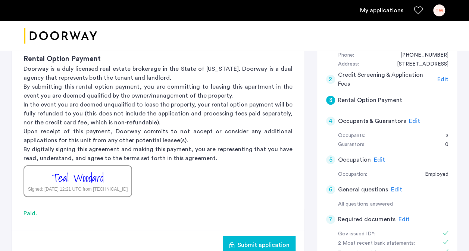
scroll to position [186, 0]
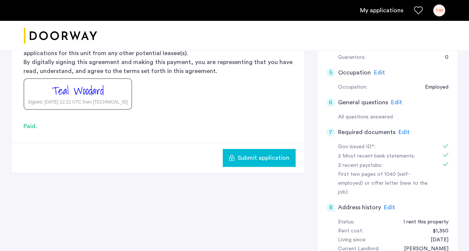
drag, startPoint x: 265, startPoint y: 148, endPoint x: 267, endPoint y: 155, distance: 6.6
click at [266, 154] on button "Submit application" at bounding box center [259, 158] width 73 height 18
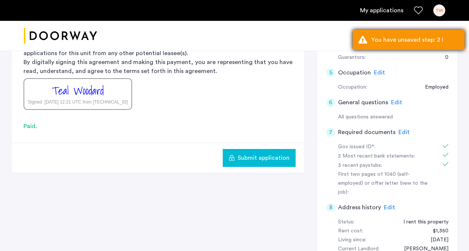
click at [445, 42] on div "You have unsaved step: 2 !" at bounding box center [415, 39] width 88 height 9
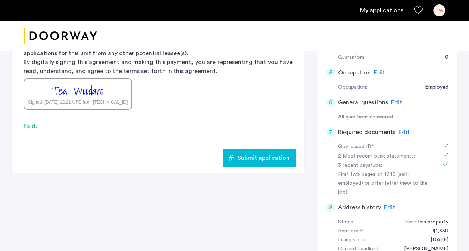
click at [252, 160] on span "Submit application" at bounding box center [263, 158] width 52 height 9
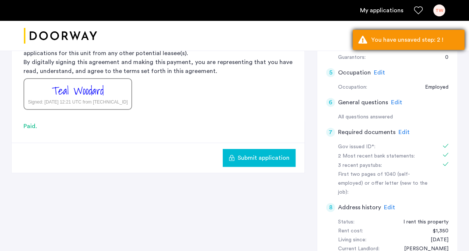
click at [371, 37] on div "You have unsaved step: 2 !" at bounding box center [408, 40] width 112 height 20
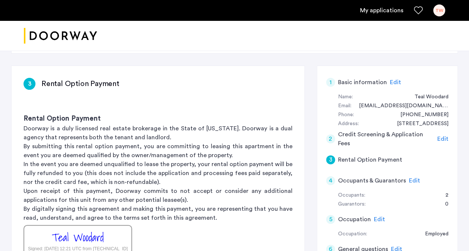
scroll to position [0, 0]
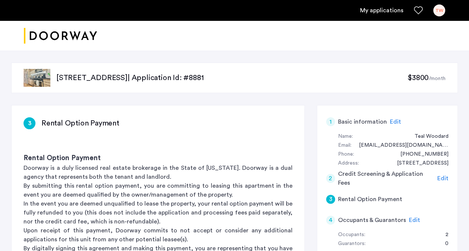
click at [440, 178] on span "Edit" at bounding box center [442, 179] width 11 height 6
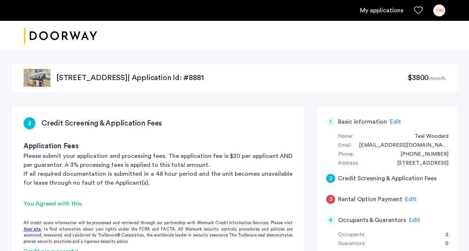
click at [385, 121] on div "1 Basic information Edit" at bounding box center [387, 121] width 122 height 21
click at [390, 121] on span "Edit" at bounding box center [395, 122] width 11 height 6
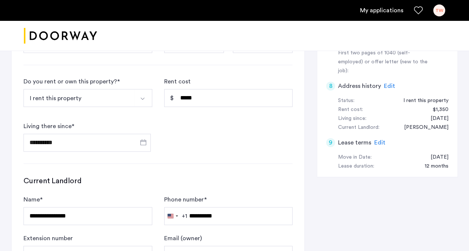
scroll to position [336, 0]
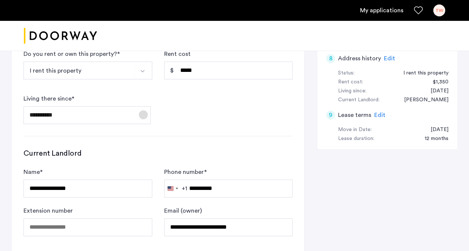
click at [142, 119] on span "Open calendar" at bounding box center [143, 115] width 18 height 18
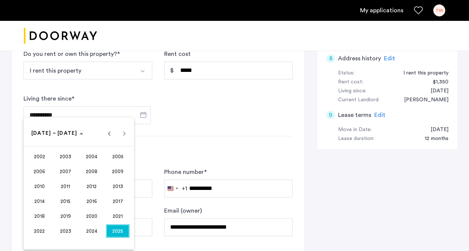
click at [93, 215] on span "2020" at bounding box center [91, 216] width 23 height 13
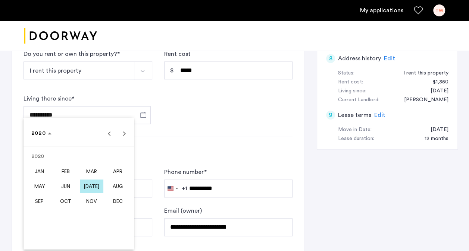
click at [94, 188] on span "[DATE]" at bounding box center [91, 186] width 23 height 13
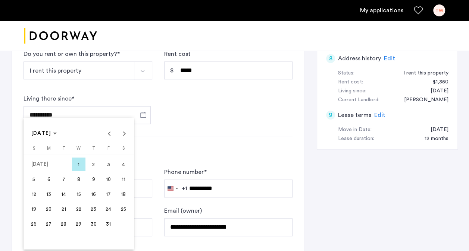
click at [75, 163] on span "1" at bounding box center [78, 164] width 13 height 13
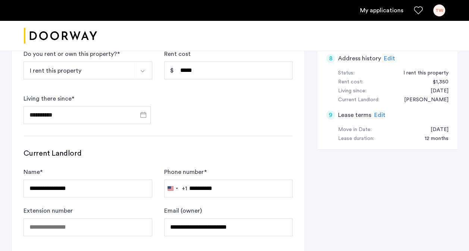
type input "**********"
click at [191, 113] on form "**********" at bounding box center [157, 87] width 269 height 75
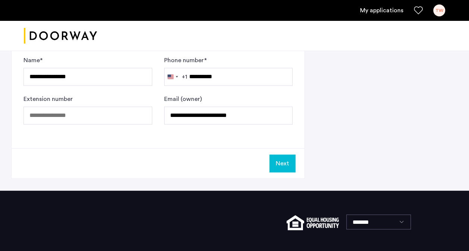
click at [275, 158] on button "Next" at bounding box center [282, 164] width 26 height 18
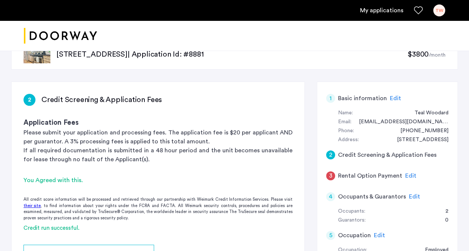
scroll to position [75, 0]
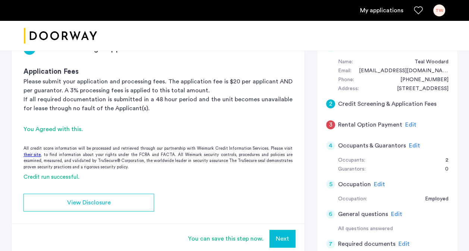
click at [288, 237] on button "Next" at bounding box center [282, 239] width 26 height 18
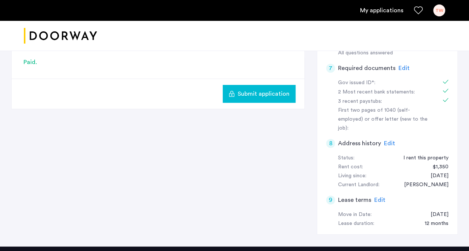
scroll to position [224, 0]
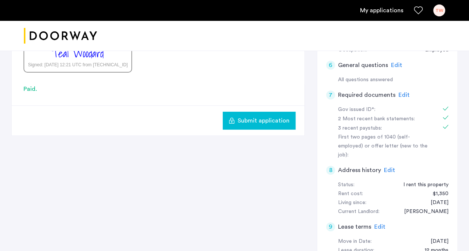
click at [261, 122] on span "Submit application" at bounding box center [263, 120] width 52 height 9
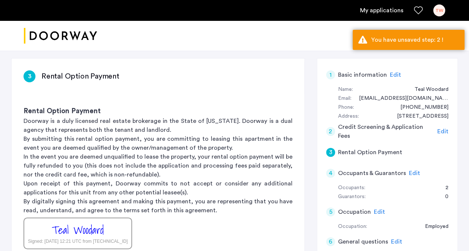
scroll to position [0, 0]
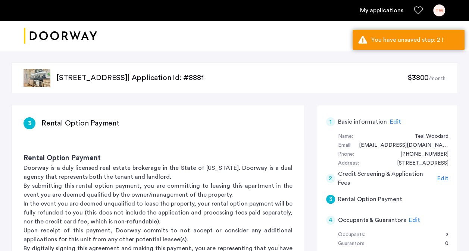
click at [445, 177] on span "Edit" at bounding box center [442, 179] width 11 height 6
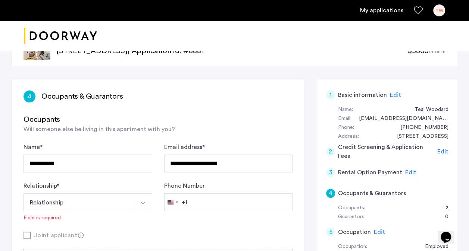
scroll to position [75, 0]
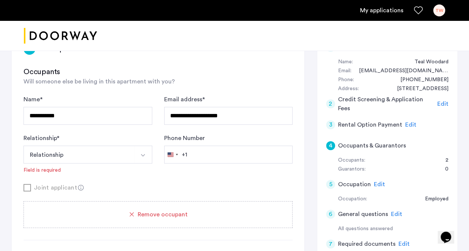
click at [441, 101] on span "Edit" at bounding box center [442, 104] width 11 height 6
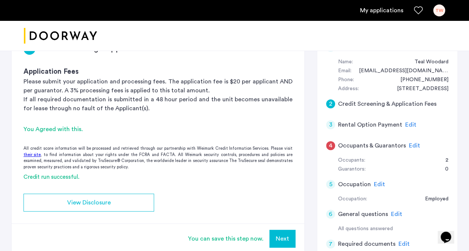
click at [55, 131] on div "You Agreed with this." at bounding box center [157, 129] width 269 height 9
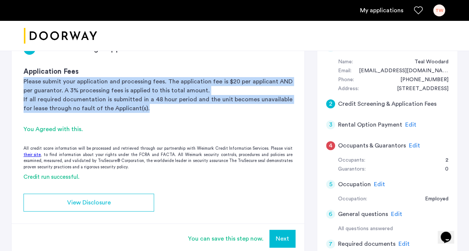
drag, startPoint x: 24, startPoint y: 79, endPoint x: 224, endPoint y: 105, distance: 201.5
click at [224, 105] on div "Application Fees Please submit your application and processing fees. The applic…" at bounding box center [157, 90] width 269 height 46
click at [136, 97] on p "If all required documentation is submitted in a 48 hour period and the unit bec…" at bounding box center [157, 104] width 269 height 18
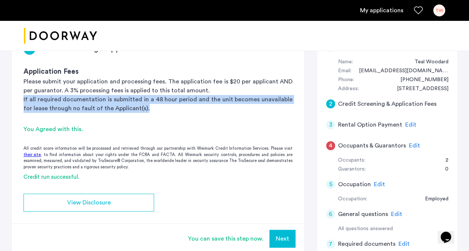
drag, startPoint x: 145, startPoint y: 108, endPoint x: 18, endPoint y: 100, distance: 127.0
click at [18, 100] on div "2 Credit Screening & Application Fees Application Fees Please submit your appli…" at bounding box center [158, 72] width 293 height 82
drag, startPoint x: 18, startPoint y: 100, endPoint x: 39, endPoint y: 113, distance: 24.6
click at [39, 113] on app-credit-screening "2 Credit Screening & Application Fees Application Fees Please submit your appli…" at bounding box center [158, 142] width 293 height 223
click at [39, 110] on p "If all required documentation is submitted in a 48 hour period and the unit bec…" at bounding box center [157, 104] width 269 height 18
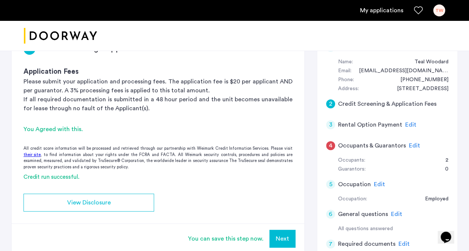
click at [179, 108] on p "If all required documentation is submitted in a 48 hour period and the unit bec…" at bounding box center [157, 104] width 269 height 18
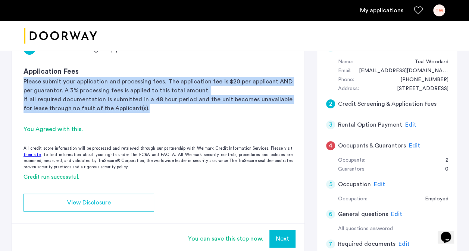
drag, startPoint x: 154, startPoint y: 107, endPoint x: 25, endPoint y: 78, distance: 132.8
click at [25, 78] on div "Application Fees Please submit your application and processing fees. The applic…" at bounding box center [157, 90] width 269 height 46
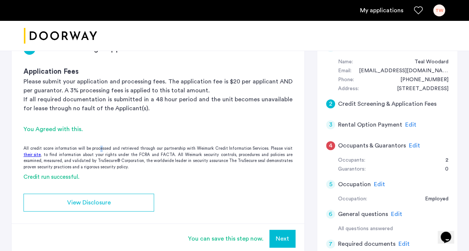
drag, startPoint x: 25, startPoint y: 78, endPoint x: 102, endPoint y: 136, distance: 96.5
click at [102, 136] on app-credit-screening "2 Credit Screening & Application Fees Application Fees Please submit your appli…" at bounding box center [158, 142] width 293 height 223
drag, startPoint x: 102, startPoint y: 136, endPoint x: 171, endPoint y: 165, distance: 74.6
click at [172, 165] on div "All credit score information will be processed and retrieved through our partne…" at bounding box center [158, 158] width 293 height 25
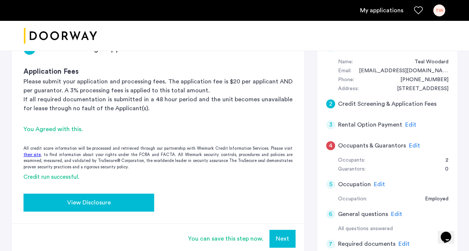
click at [122, 199] on div "View Disclosure" at bounding box center [88, 202] width 119 height 9
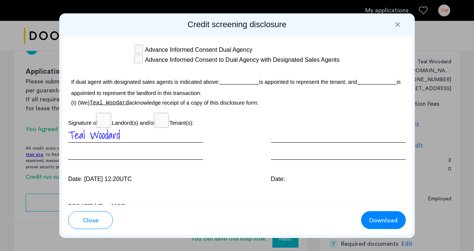
scroll to position [2399, 0]
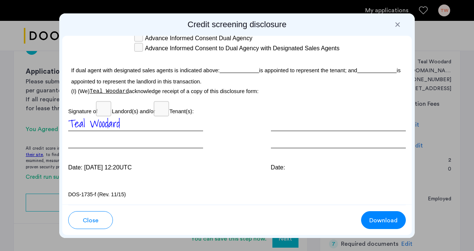
click at [96, 214] on button "Close" at bounding box center [90, 220] width 45 height 18
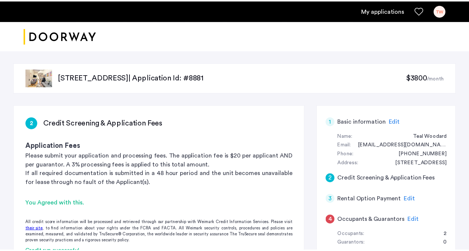
scroll to position [75, 0]
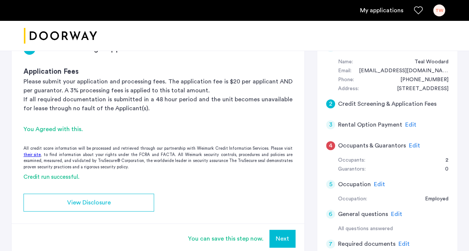
click at [276, 246] on button "Next" at bounding box center [282, 239] width 26 height 18
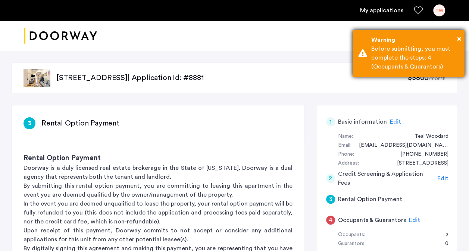
click at [412, 55] on div "Before submitting, you must complete the steps: 4 (Occupants & Guarantors)" at bounding box center [415, 57] width 88 height 27
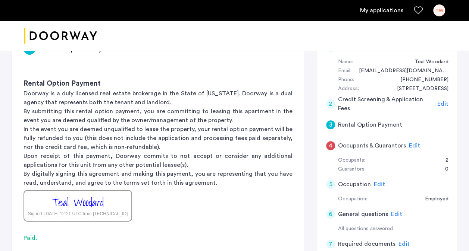
scroll to position [149, 0]
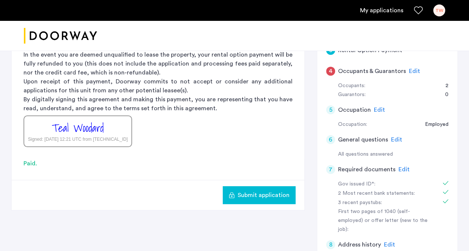
click at [253, 200] on button "Submit application" at bounding box center [259, 195] width 73 height 18
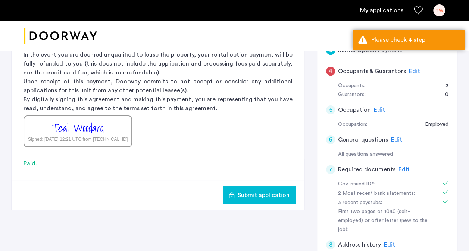
click at [413, 68] on span "Edit" at bounding box center [414, 71] width 11 height 6
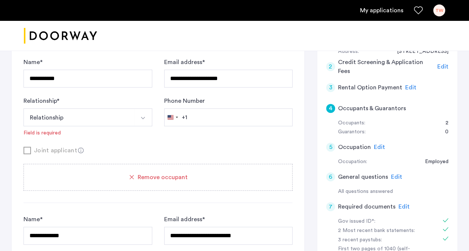
scroll to position [128, 0]
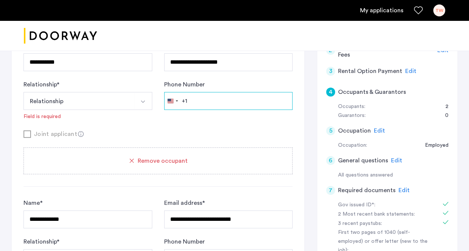
click at [213, 101] on input "Phone Number" at bounding box center [228, 101] width 129 height 18
type input "**********"
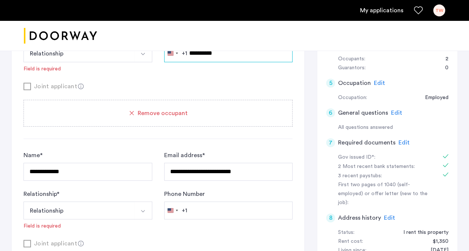
scroll to position [203, 0]
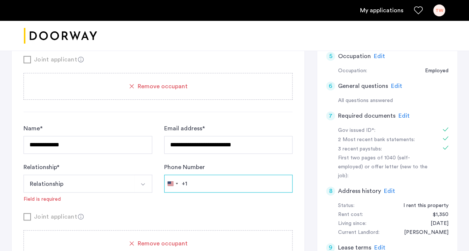
click at [213, 183] on input "Phone Number" at bounding box center [228, 184] width 129 height 18
click at [204, 203] on form "**********" at bounding box center [157, 172] width 269 height 97
click at [202, 181] on input "Phone Number" at bounding box center [228, 184] width 129 height 18
type input "**********"
click at [245, 209] on form "**********" at bounding box center [157, 172] width 269 height 97
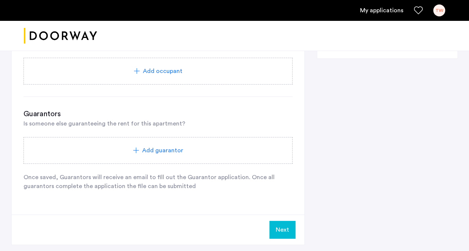
scroll to position [426, 0]
click at [280, 228] on button "Next" at bounding box center [282, 230] width 26 height 18
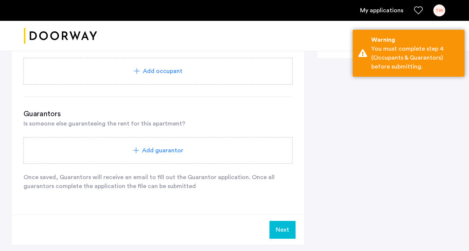
click at [281, 227] on button "Next" at bounding box center [282, 230] width 26 height 18
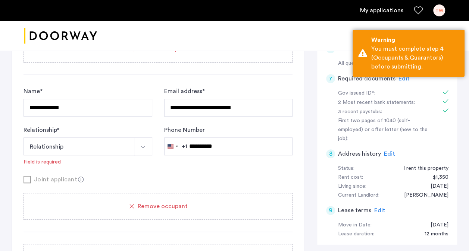
scroll to position [128, 0]
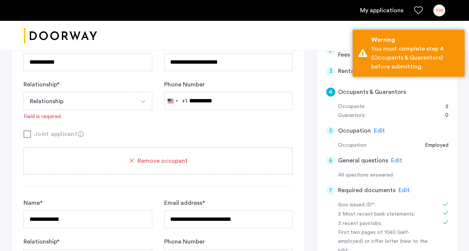
click at [252, 132] on div "Joint applicant" at bounding box center [157, 133] width 269 height 9
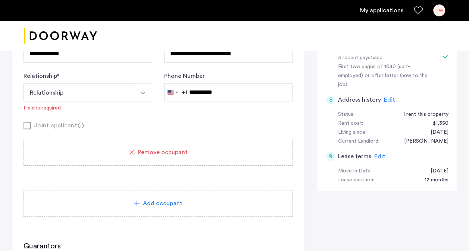
scroll to position [447, 0]
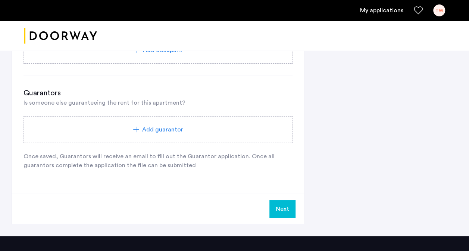
click at [279, 209] on button "Next" at bounding box center [282, 209] width 26 height 18
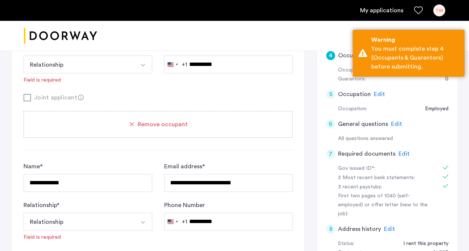
scroll to position [112, 0]
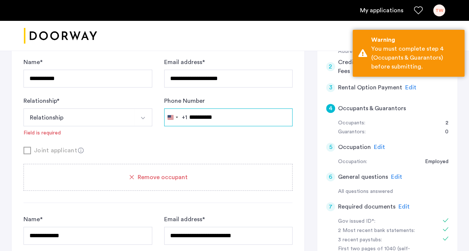
click at [248, 122] on input "**********" at bounding box center [228, 117] width 129 height 18
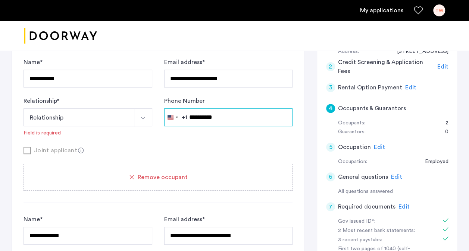
type input "**********"
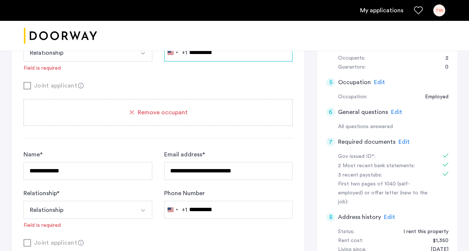
scroll to position [261, 0]
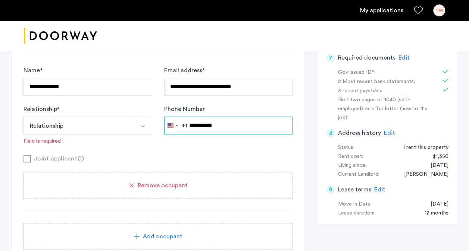
click at [249, 123] on input "**********" at bounding box center [228, 126] width 129 height 18
type input "**********"
click at [163, 160] on div "Joint applicant" at bounding box center [157, 158] width 269 height 9
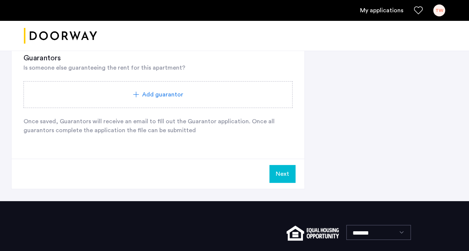
scroll to position [485, 0]
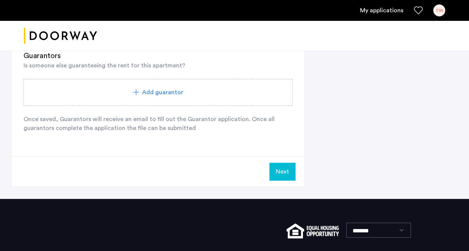
click at [280, 170] on button "Next" at bounding box center [282, 172] width 26 height 18
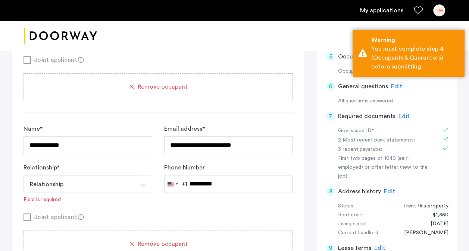
scroll to position [224, 0]
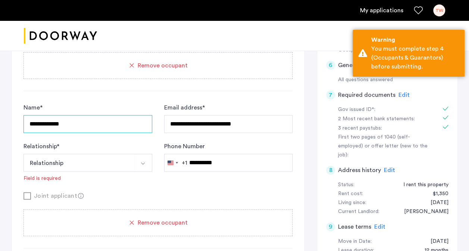
click at [129, 121] on input "**********" at bounding box center [87, 124] width 129 height 18
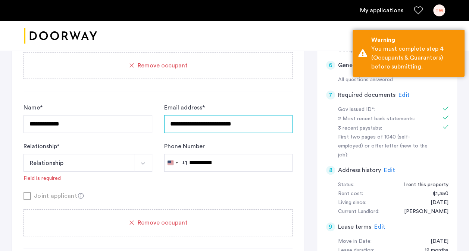
click at [278, 121] on input "**********" at bounding box center [228, 124] width 129 height 18
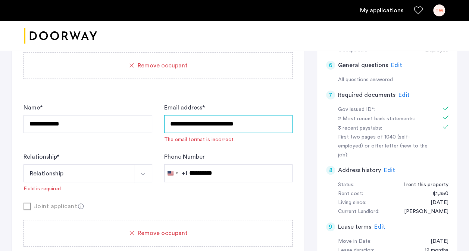
type input "**********"
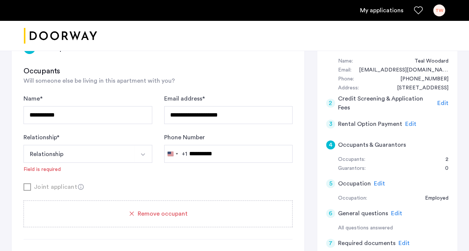
scroll to position [75, 0]
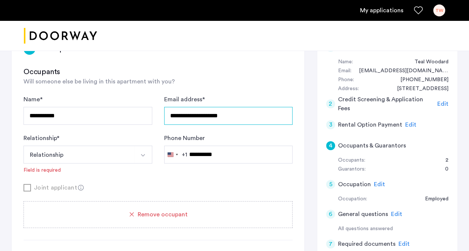
click at [266, 115] on input "**********" at bounding box center [228, 116] width 129 height 18
click at [265, 116] on input "**********" at bounding box center [228, 116] width 129 height 18
type input "**********"
click at [100, 154] on button "Relationship" at bounding box center [78, 155] width 111 height 18
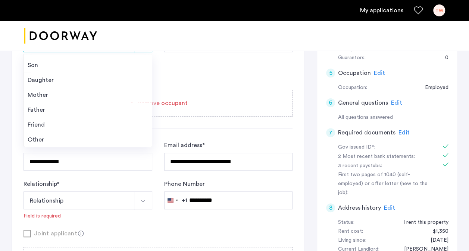
scroll to position [186, 0]
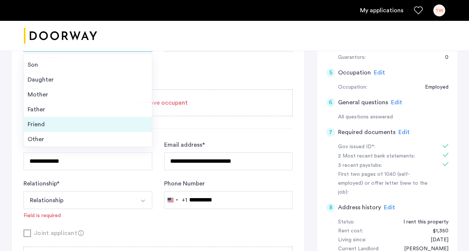
click at [40, 122] on div "Friend" at bounding box center [88, 124] width 120 height 9
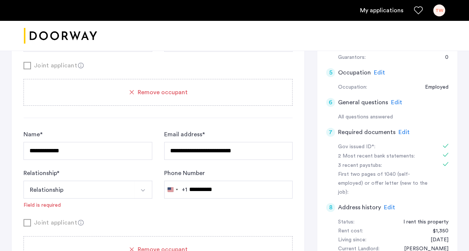
click at [64, 186] on button "Relationship" at bounding box center [78, 190] width 111 height 18
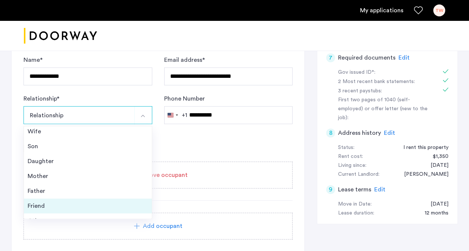
scroll to position [26, 0]
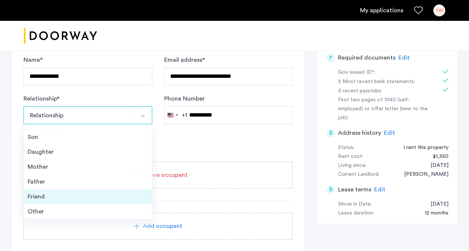
click at [52, 201] on li "Friend" at bounding box center [88, 196] width 128 height 15
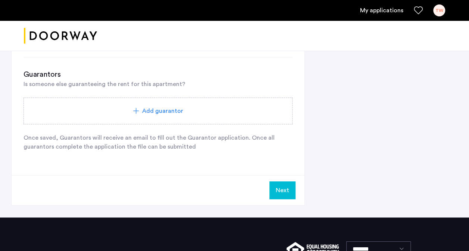
scroll to position [447, 0]
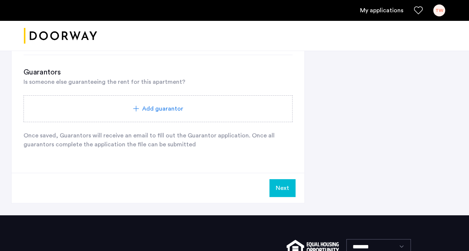
click at [282, 187] on button "Next" at bounding box center [282, 188] width 26 height 18
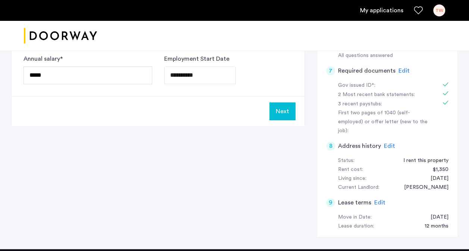
scroll to position [186, 0]
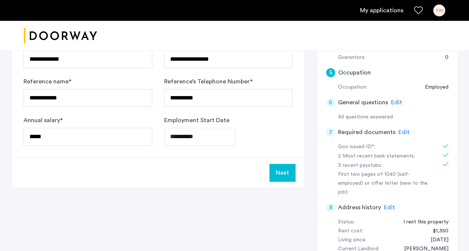
click at [287, 171] on button "Next" at bounding box center [282, 173] width 26 height 18
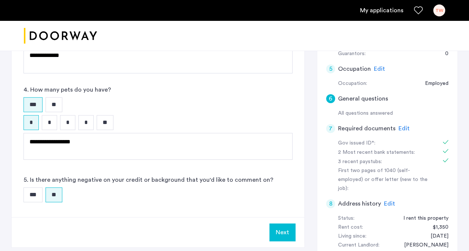
scroll to position [298, 0]
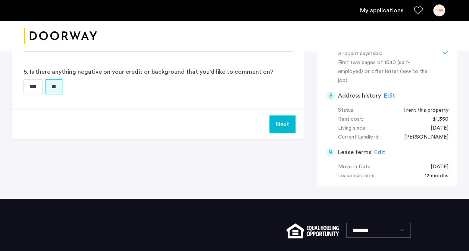
click at [284, 125] on button "Next" at bounding box center [282, 125] width 26 height 18
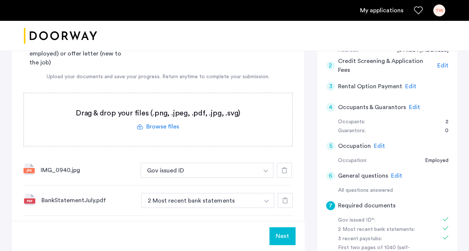
scroll to position [261, 0]
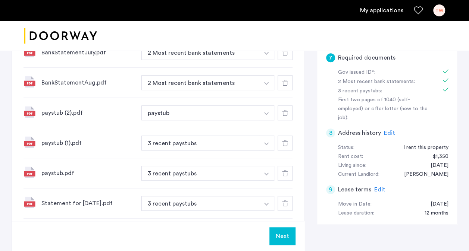
click at [378, 187] on span "Edit" at bounding box center [379, 190] width 11 height 6
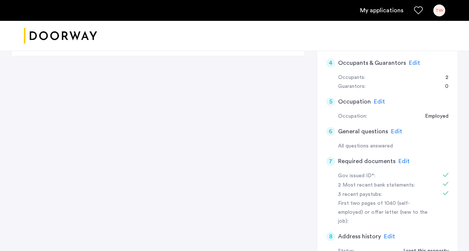
scroll to position [45, 0]
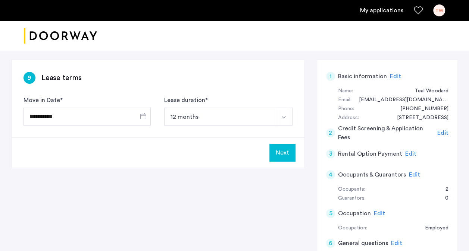
click at [279, 155] on button "Next" at bounding box center [282, 153] width 26 height 18
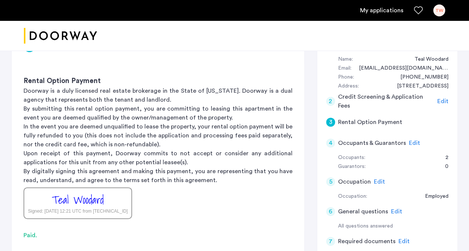
scroll to position [186, 0]
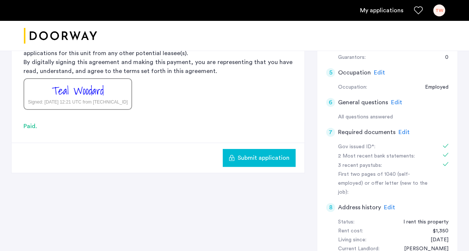
click at [279, 155] on span "Submit application" at bounding box center [263, 158] width 52 height 9
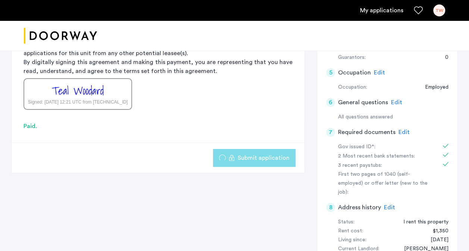
scroll to position [0, 0]
